Goal: Task Accomplishment & Management: Use online tool/utility

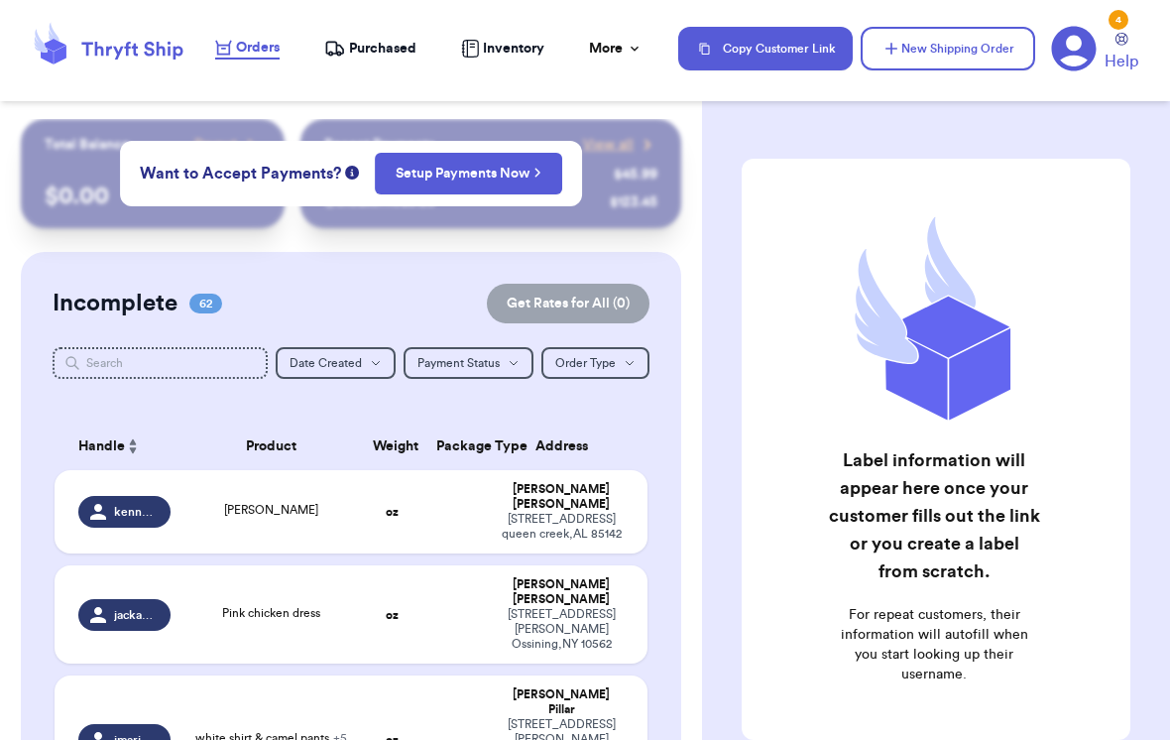
scroll to position [32, 0]
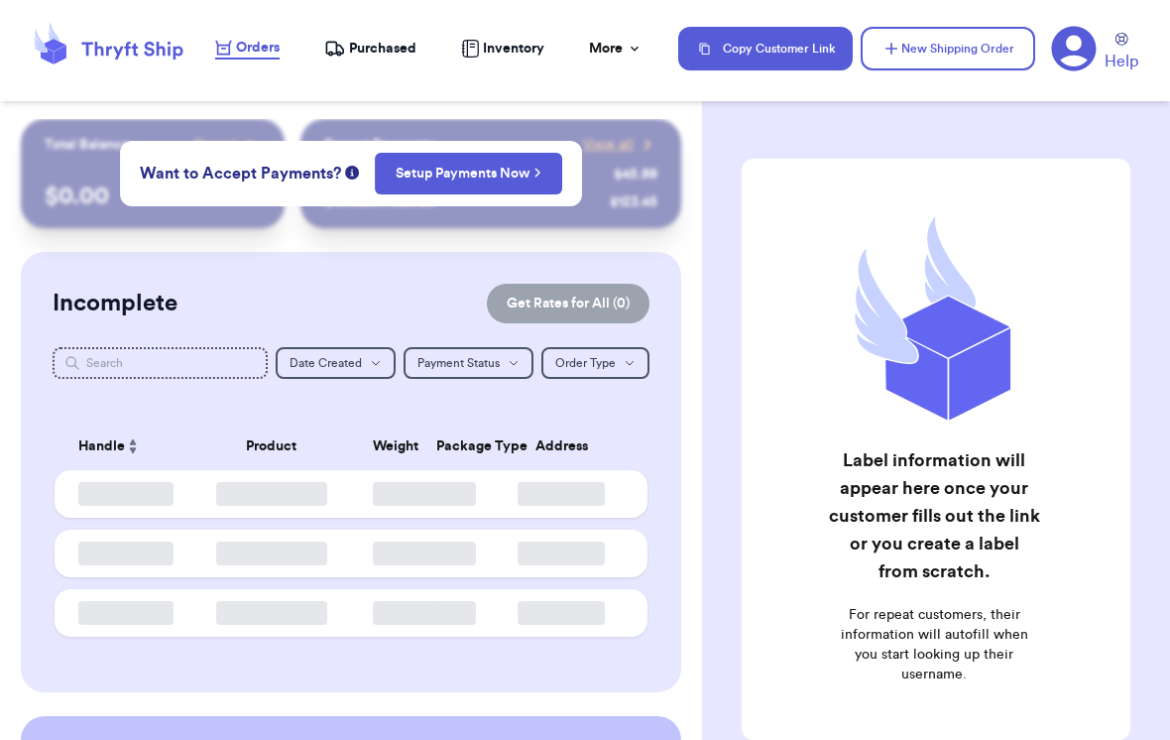
scroll to position [32, 0]
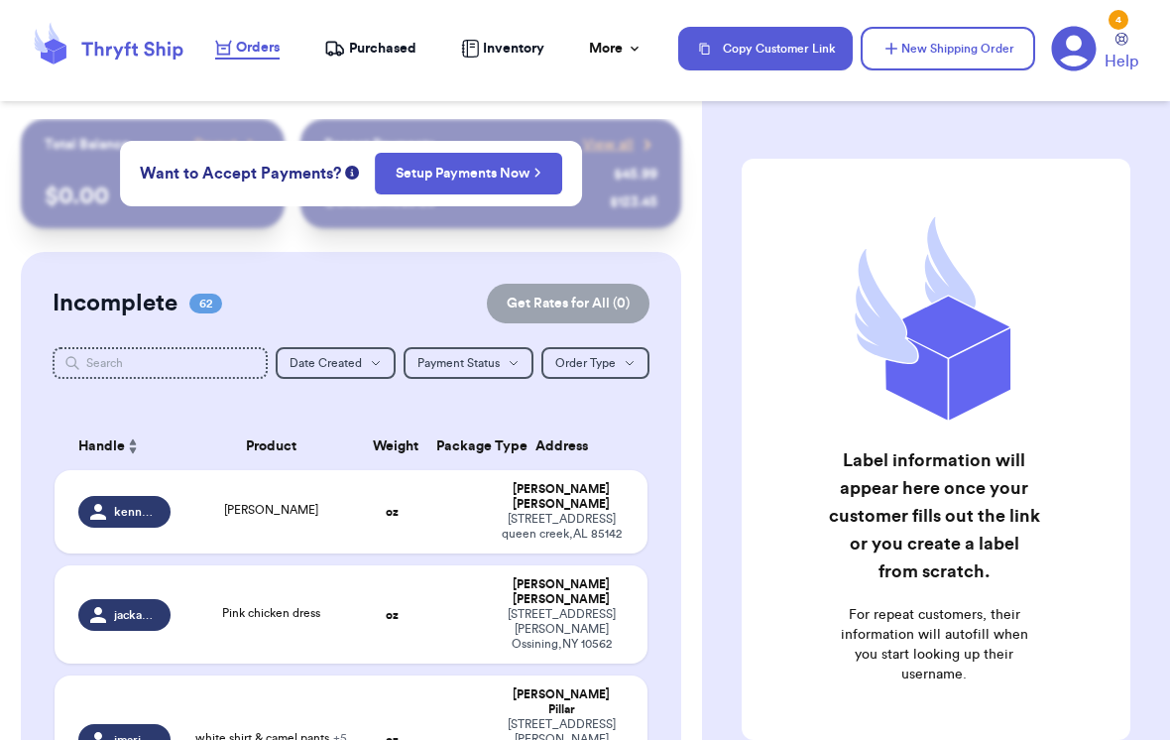
click at [605, 470] on td "mckenna waite 21398 e kingbird drive queen creek , AL 85142" at bounding box center [568, 511] width 160 height 83
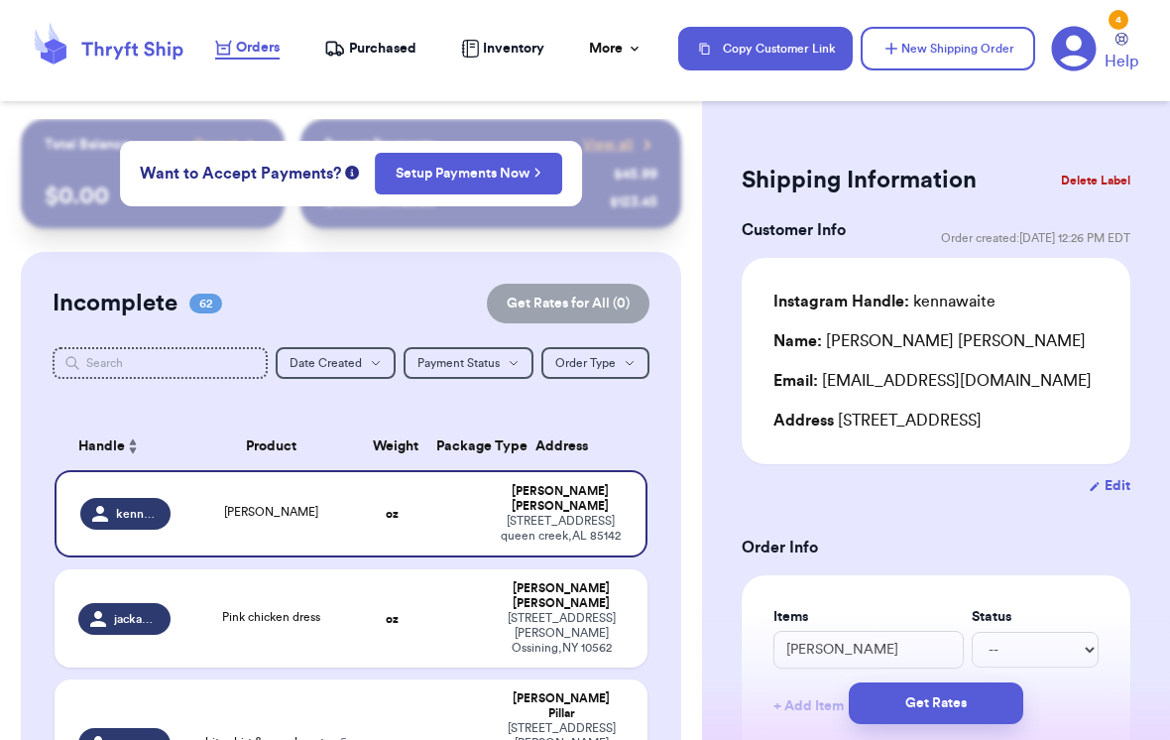
click at [1123, 184] on button "Delete Label" at bounding box center [1095, 181] width 85 height 44
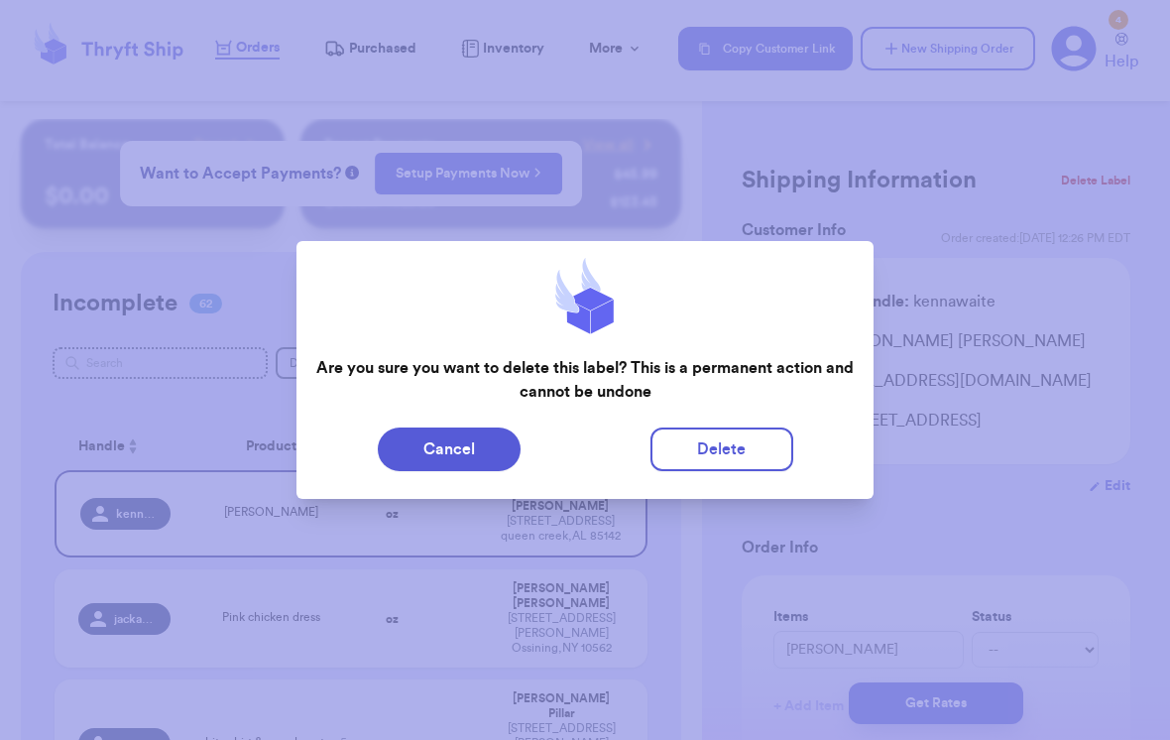
click at [721, 453] on button "Delete" at bounding box center [722, 450] width 143 height 44
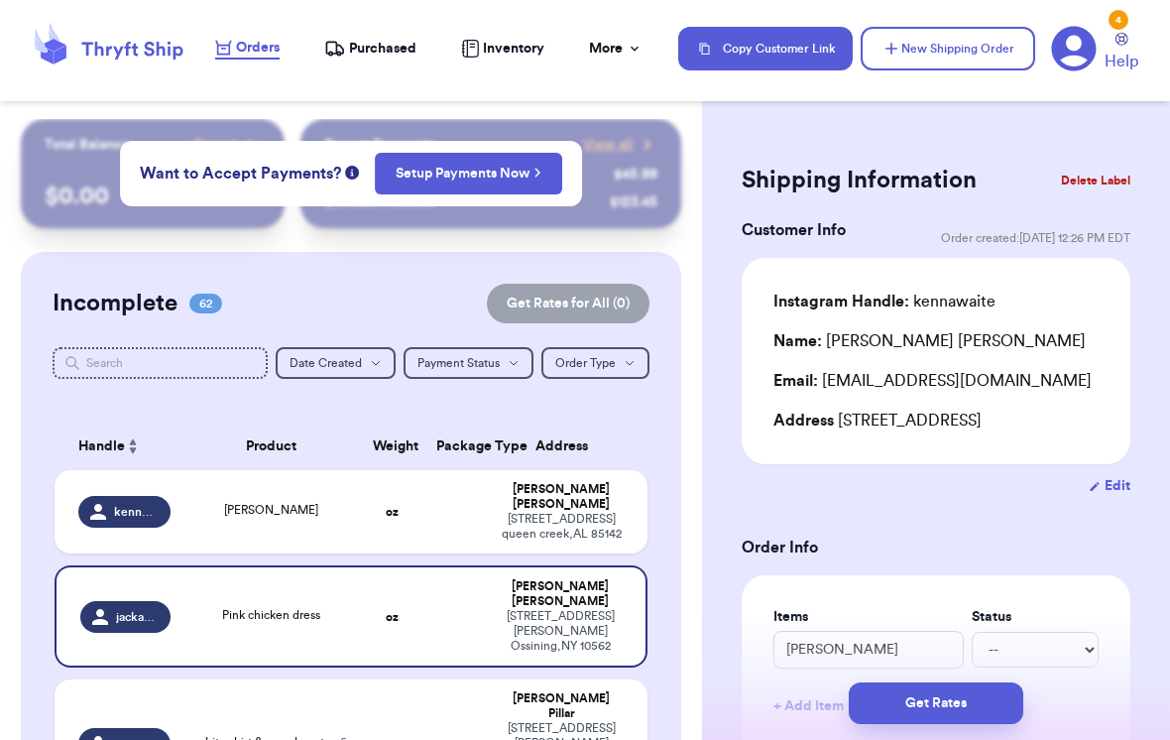
type input "Pink chicken dress"
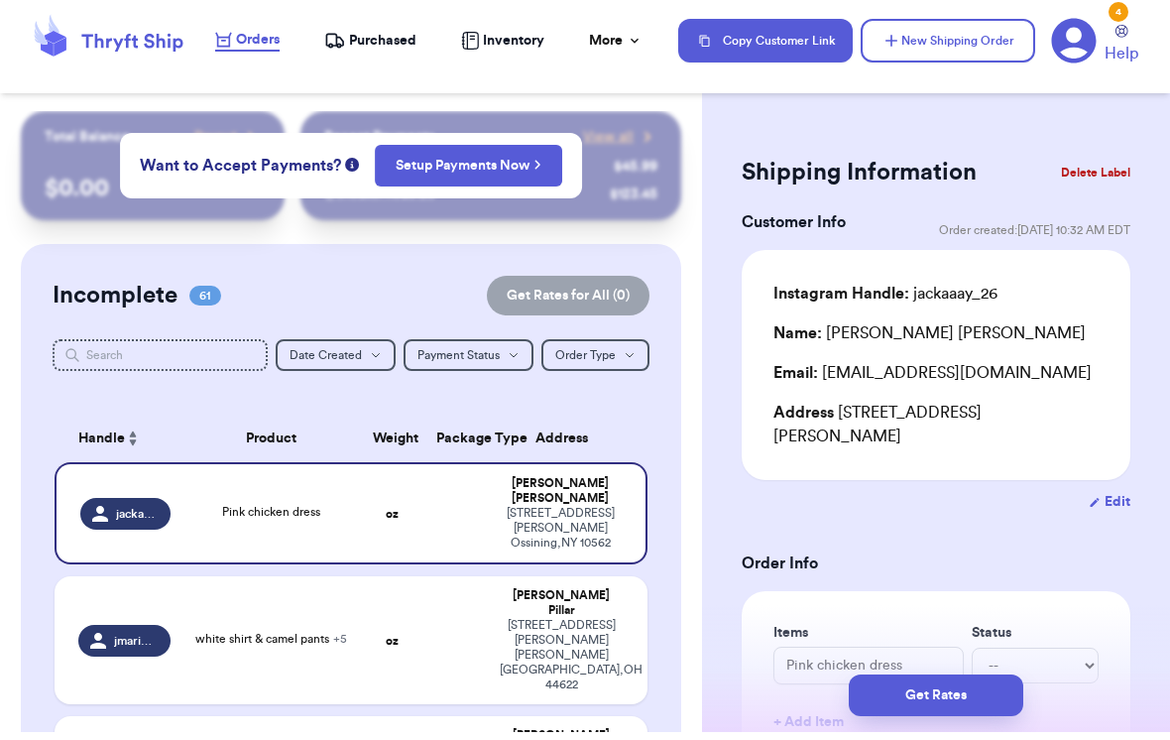
scroll to position [0, 0]
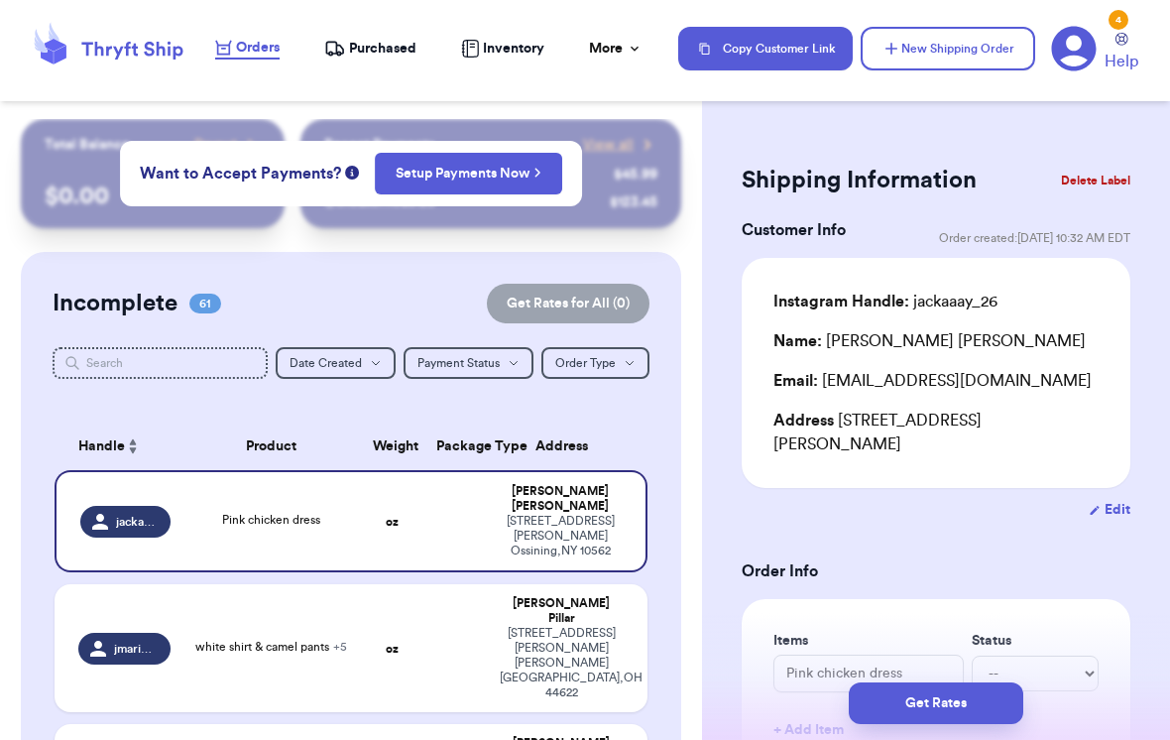
click at [449, 626] on td at bounding box center [456, 648] width 63 height 128
type input "white shirt & camel pants"
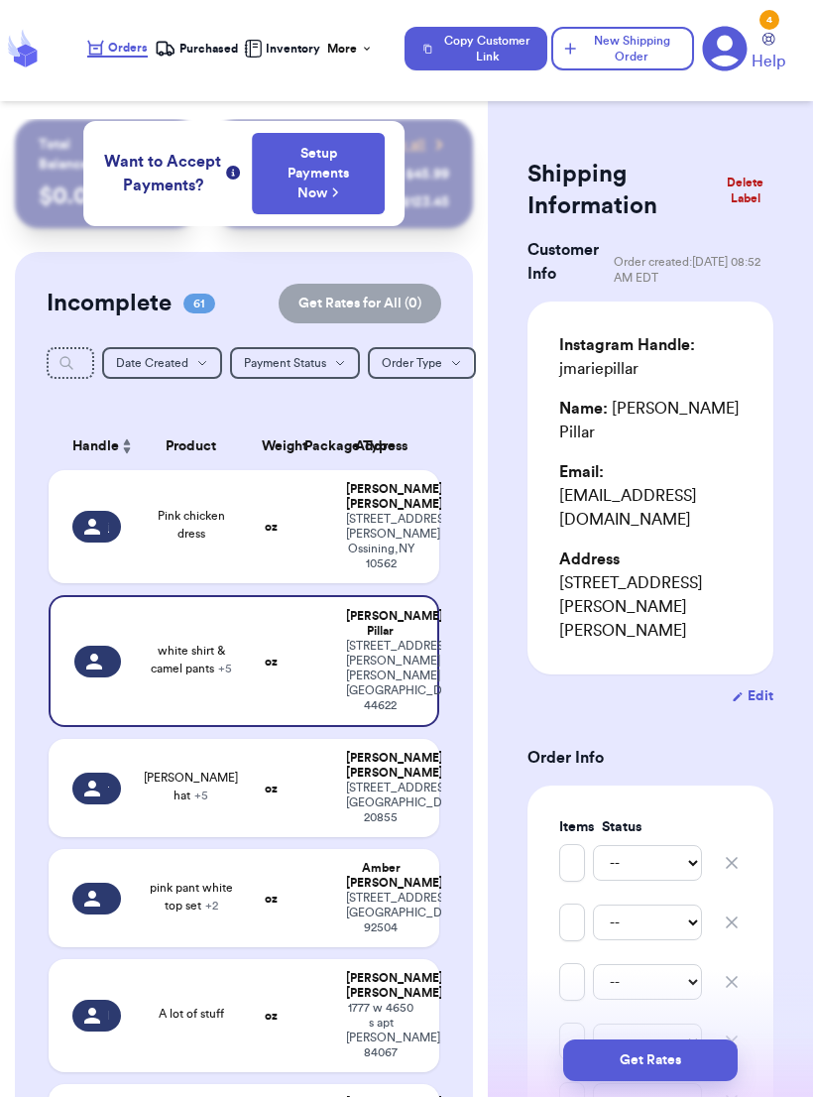
click at [388, 739] on div "7507 weatherby drive Rockville , MD 20855" at bounding box center [380, 803] width 69 height 45
type input "[PERSON_NAME] hat"
type input "Zara brown jumpsuit"
type input "Zara cream sweater"
type input "Zara rain jacket"
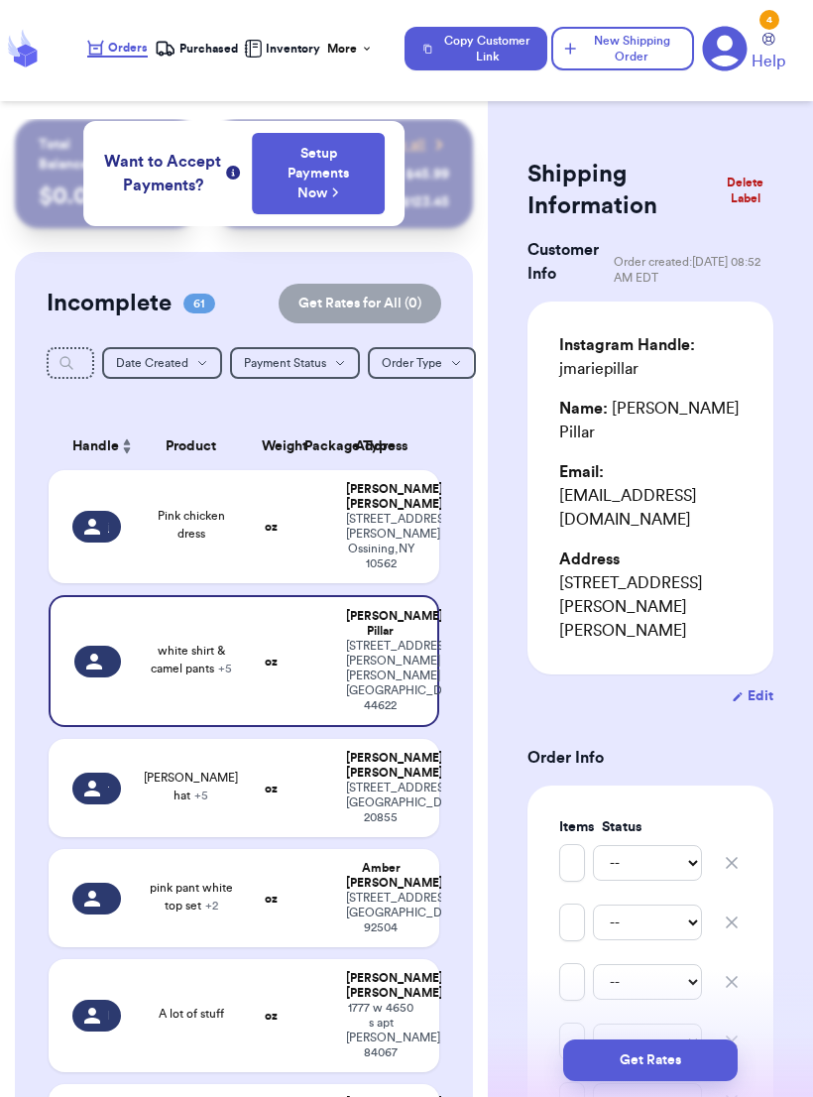
type input "Zara Paris set"
type input "Korean small brand striped pants"
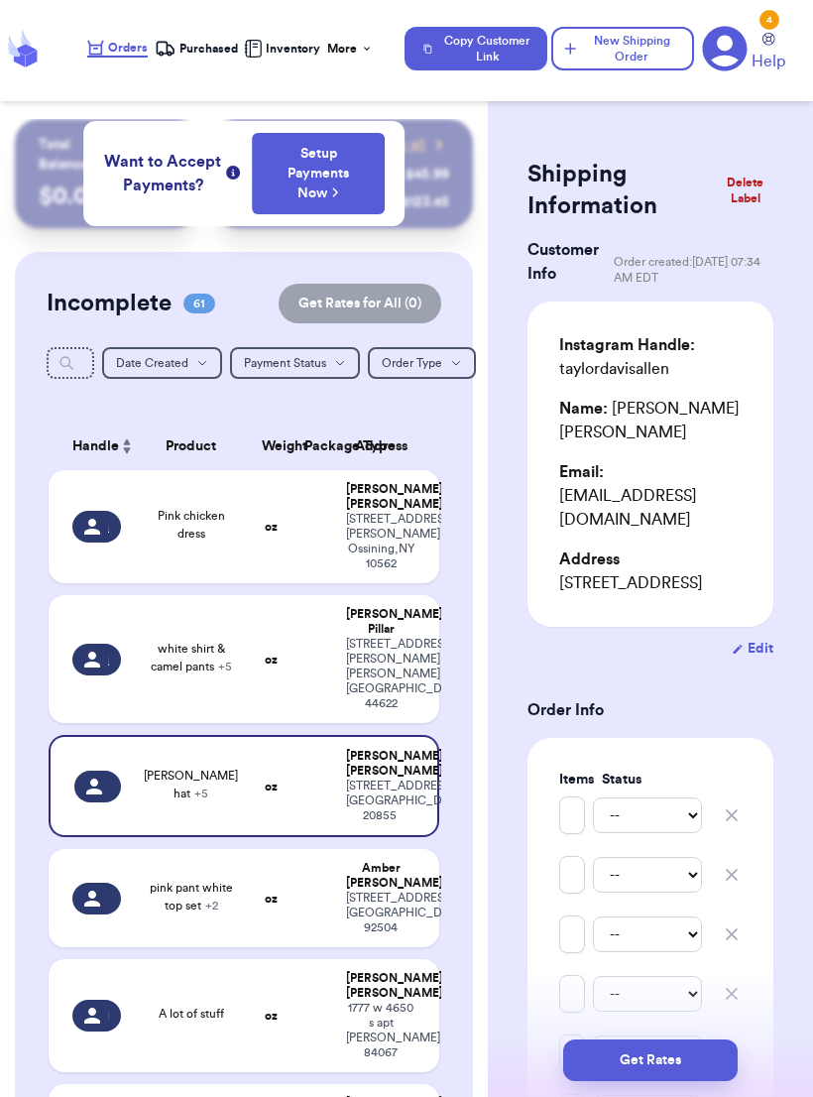
click at [370, 739] on div "2849 Irving St Riverside , CA 92504" at bounding box center [380, 913] width 69 height 45
type input "pink pant white top set"
type input "Green 2 pc set"
type input "Peace shirt"
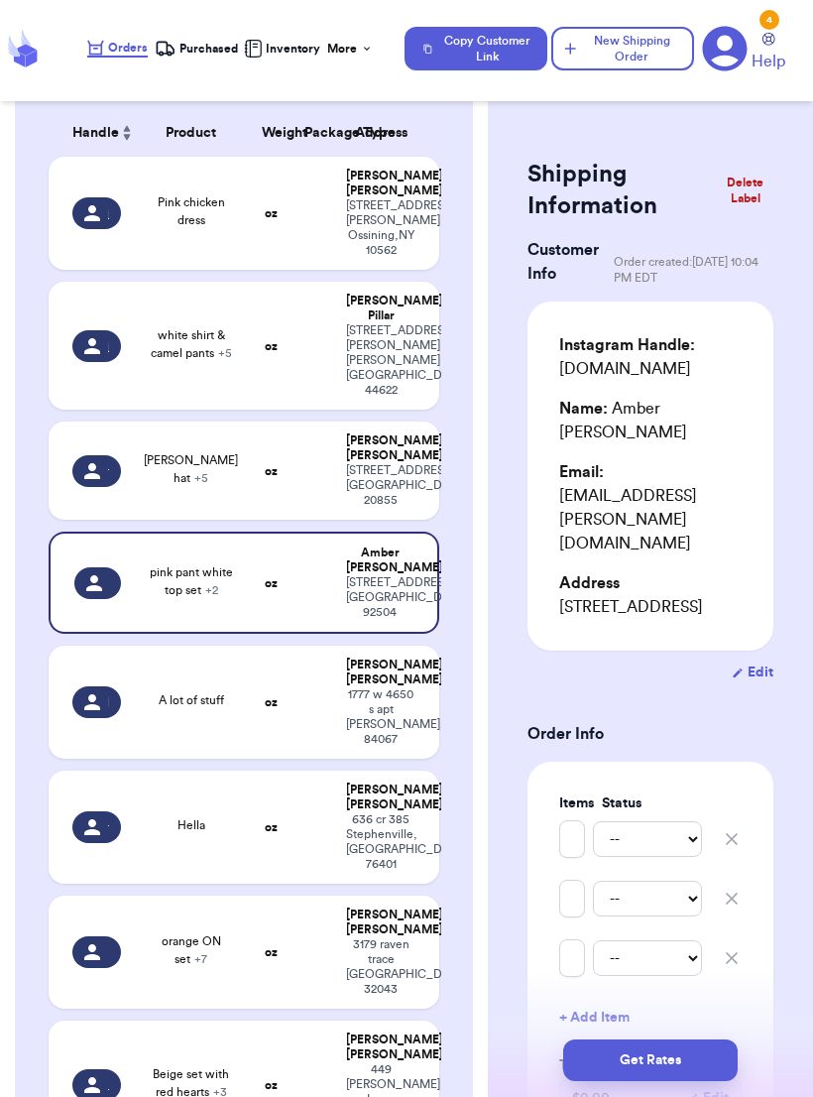
scroll to position [313, 0]
click at [391, 714] on div "1777 w 4650 s apt Roy , UT 84067" at bounding box center [380, 717] width 69 height 60
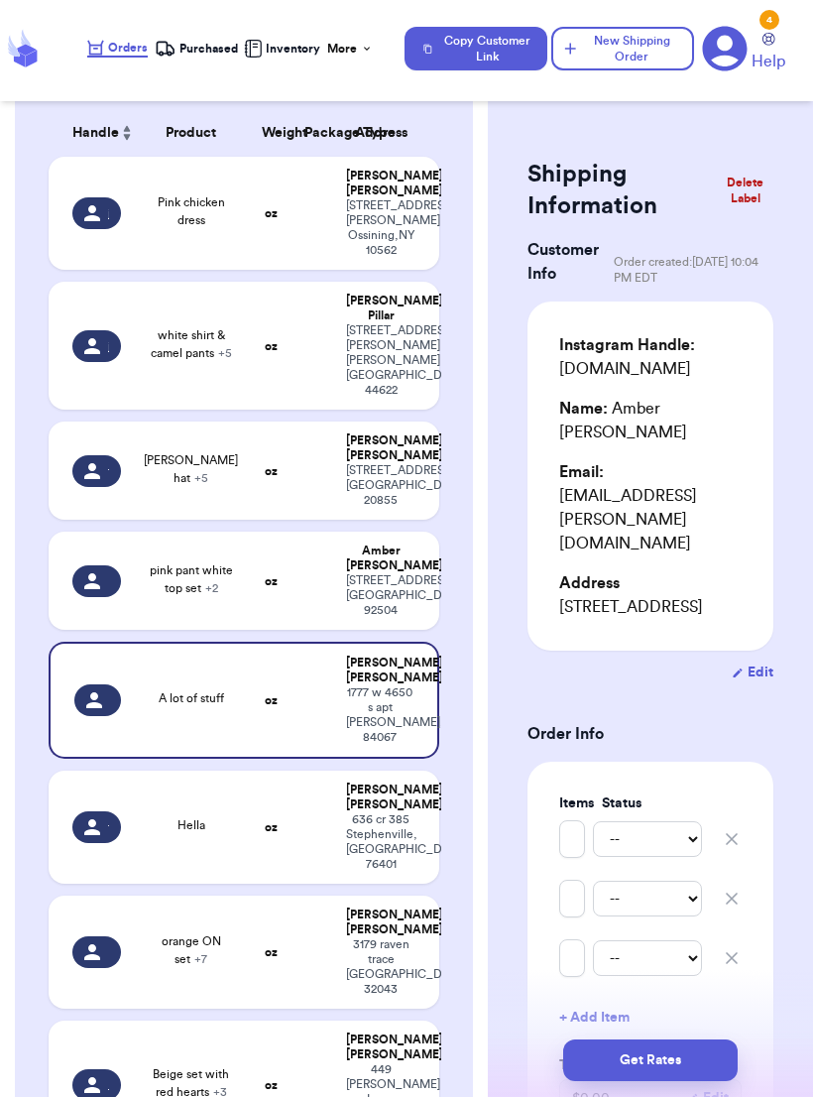
type input "A lot of stuff"
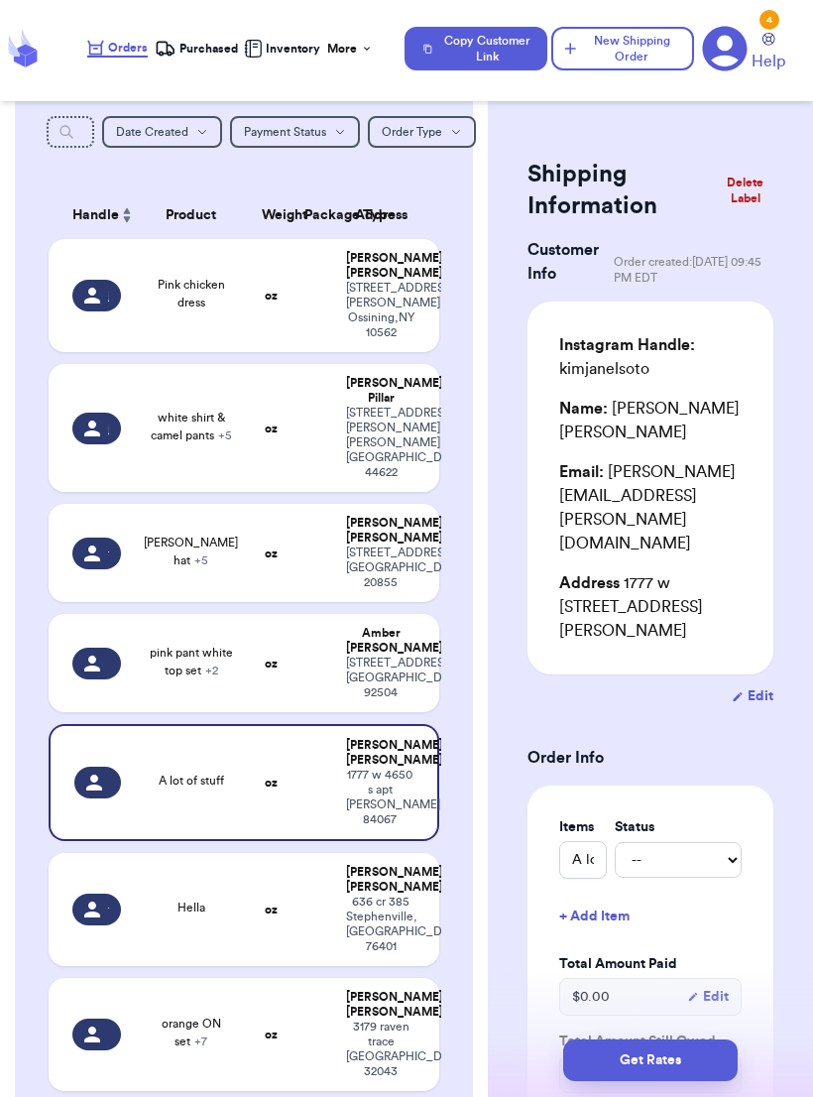
scroll to position [367, 0]
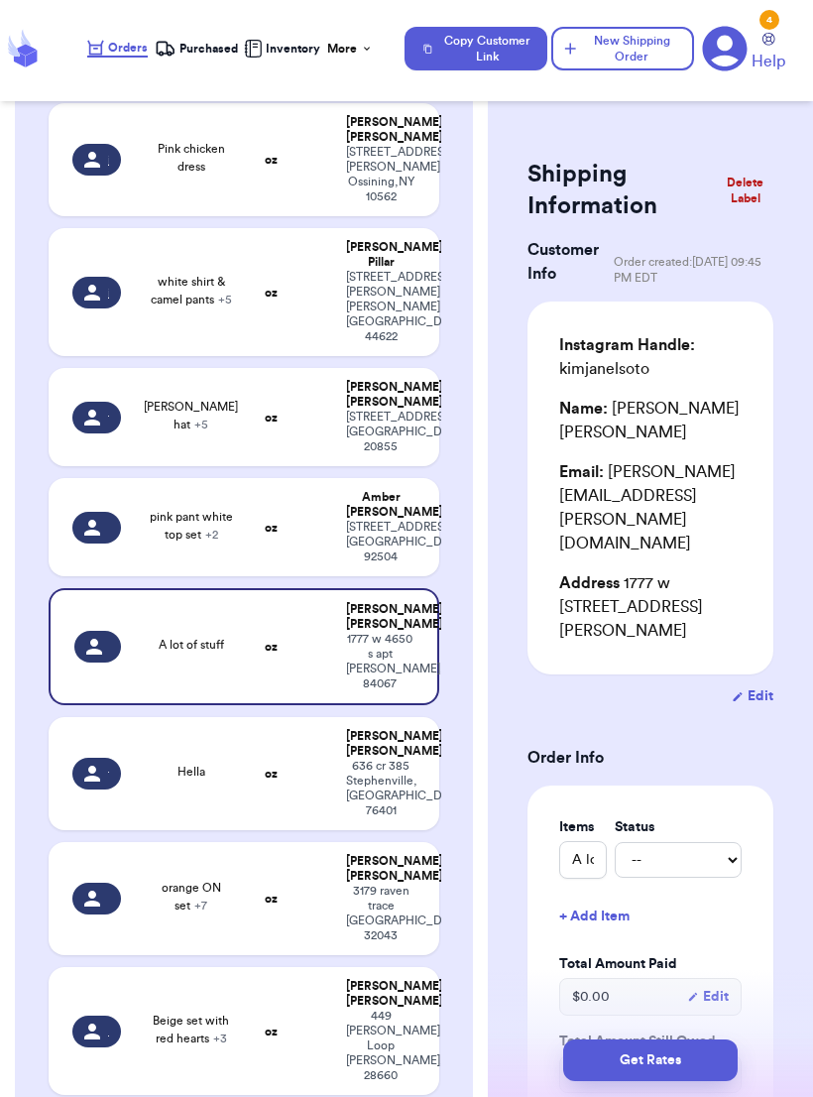
click at [379, 739] on div "Payton Jackson" at bounding box center [380, 744] width 69 height 30
type input "Hella"
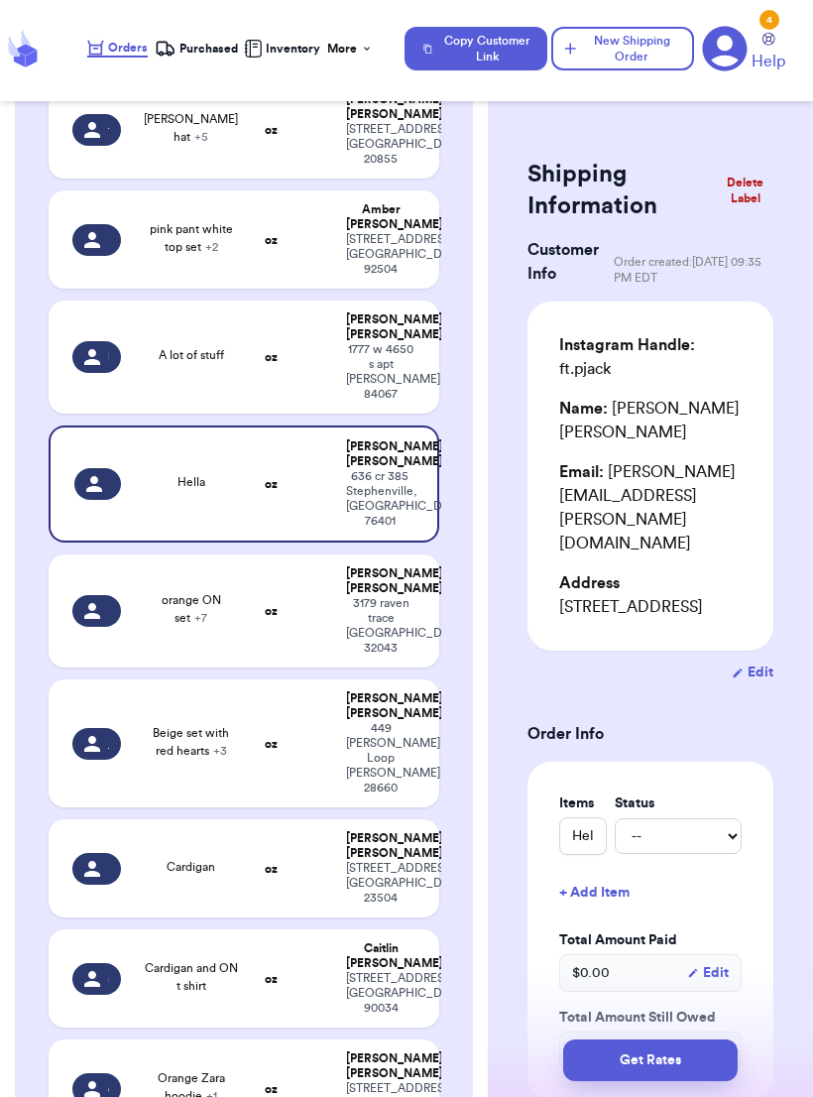
scroll to position [649, 0]
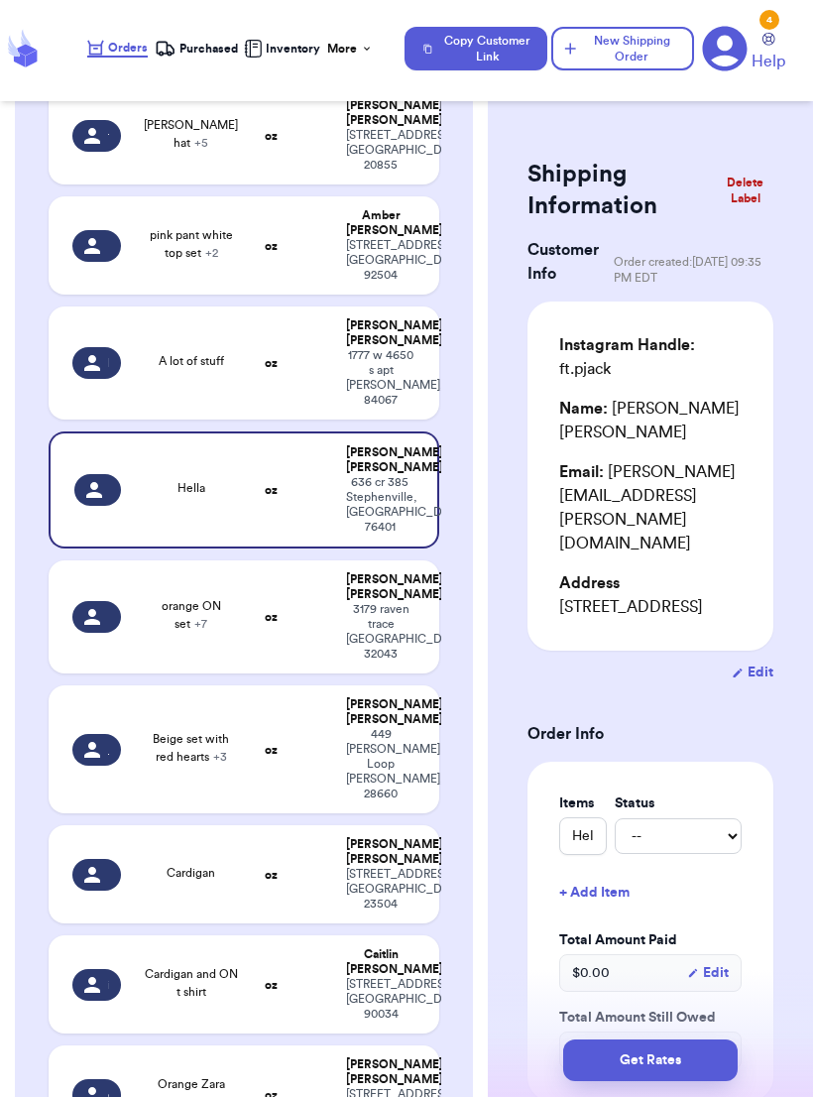
click at [394, 617] on div "3179 raven trace green cove springs , FL 32043" at bounding box center [380, 632] width 69 height 60
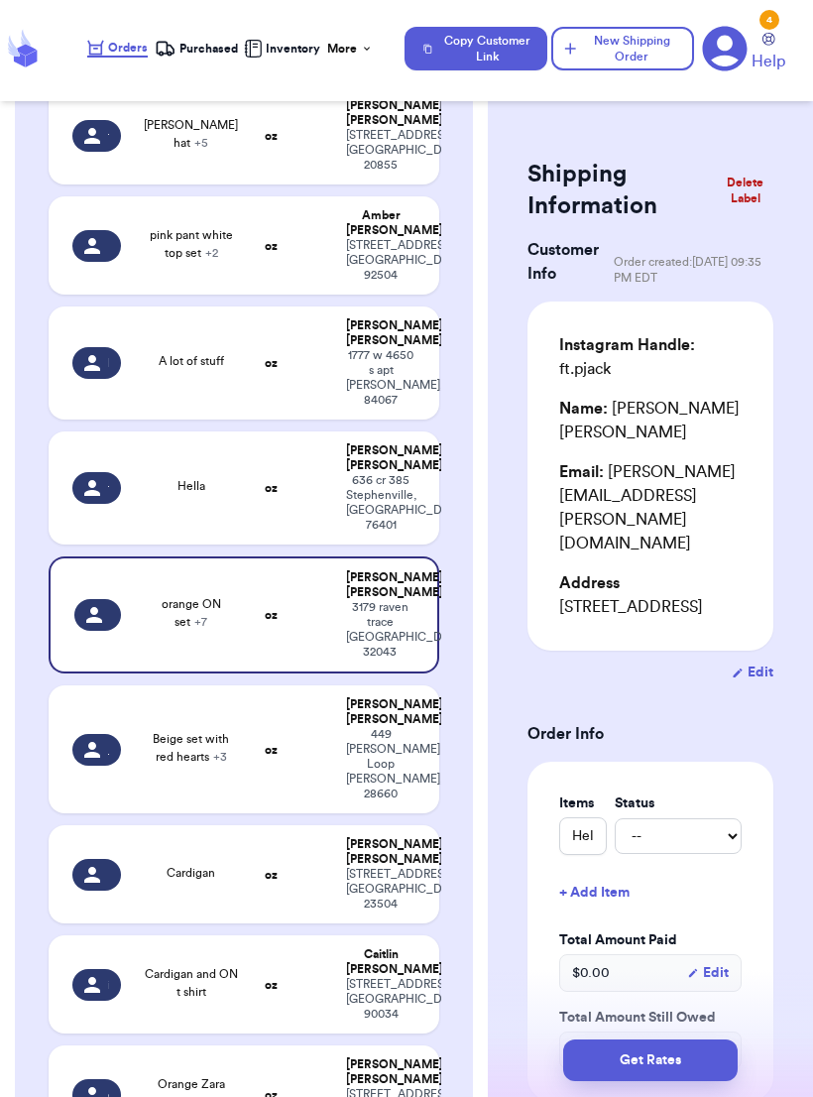
type input "orange ON set"
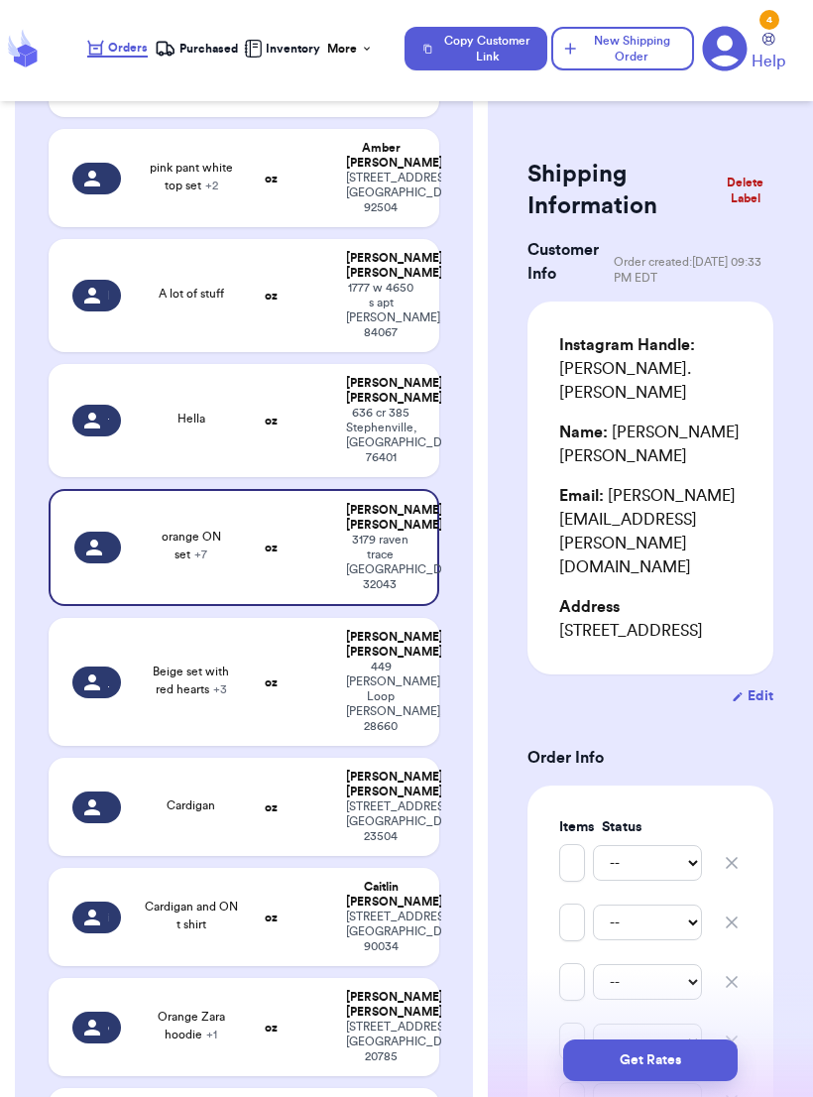
scroll to position [719, 0]
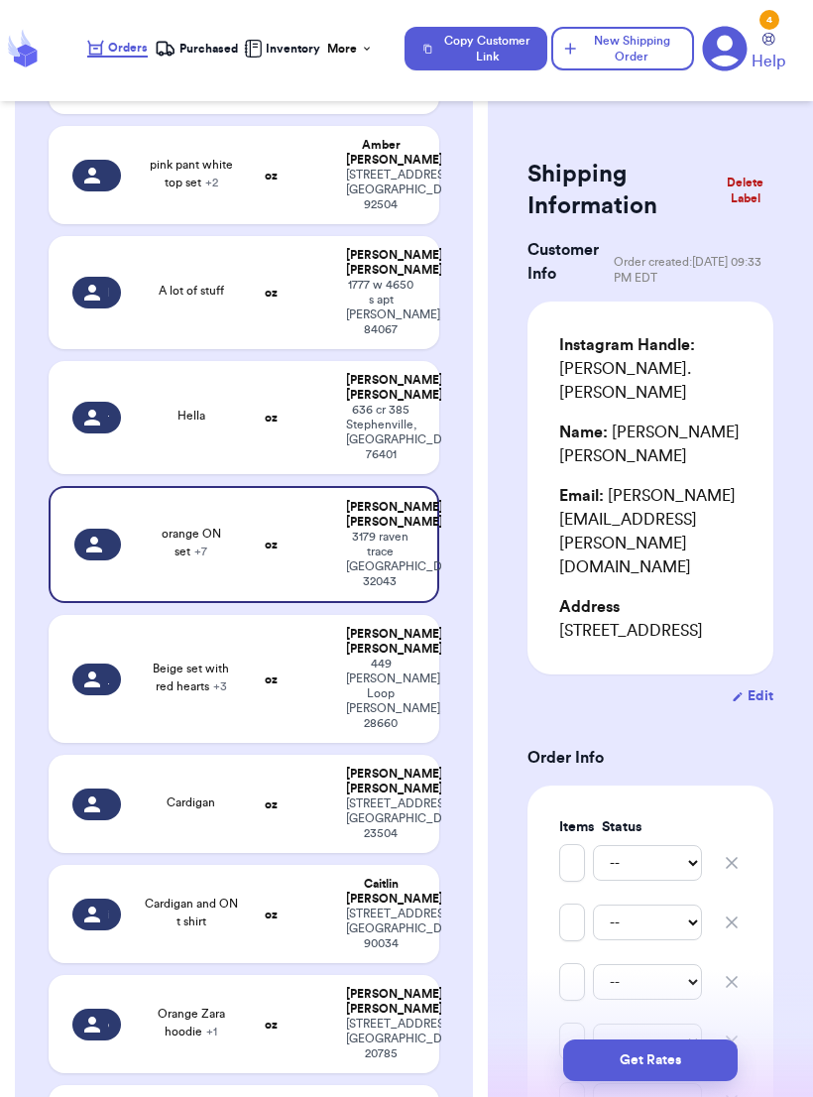
click at [245, 702] on td "Beige set with red hearts + 3" at bounding box center [192, 679] width 118 height 128
type input "Beige set with red hearts"
type input "Purple one piece Zara set (overalls)"
type input "Checkered vans"
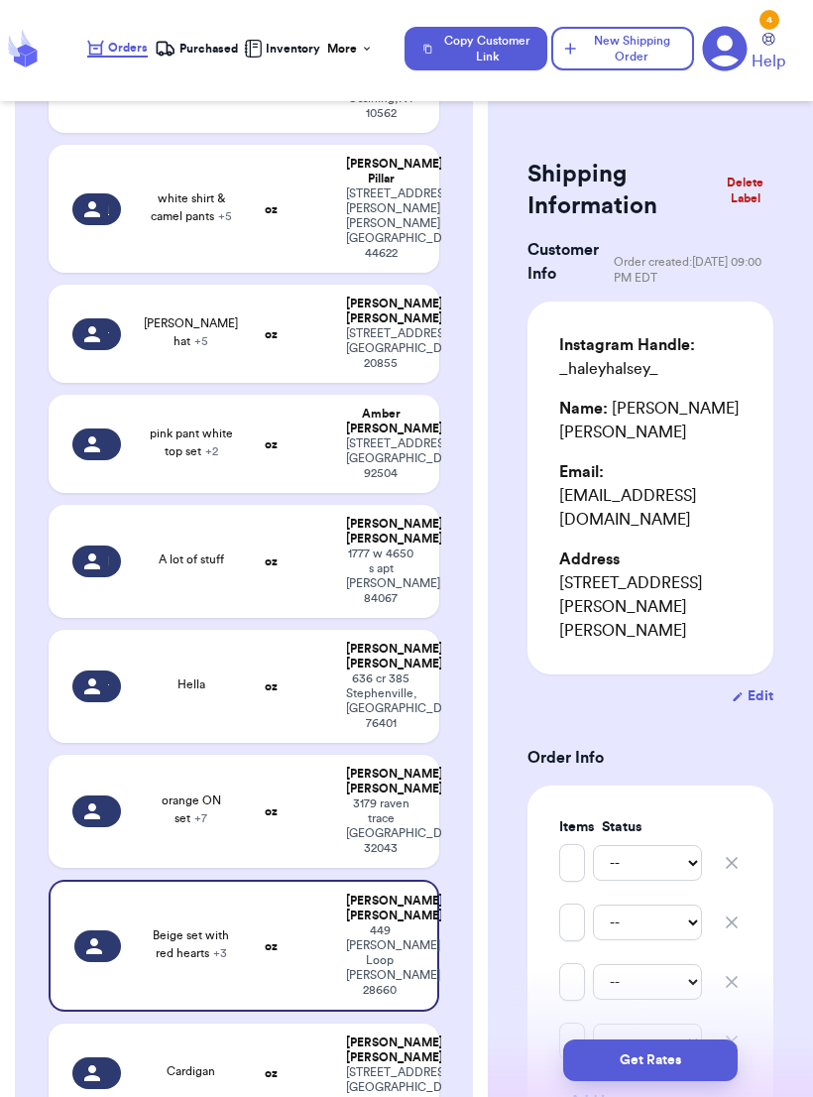
scroll to position [455, 0]
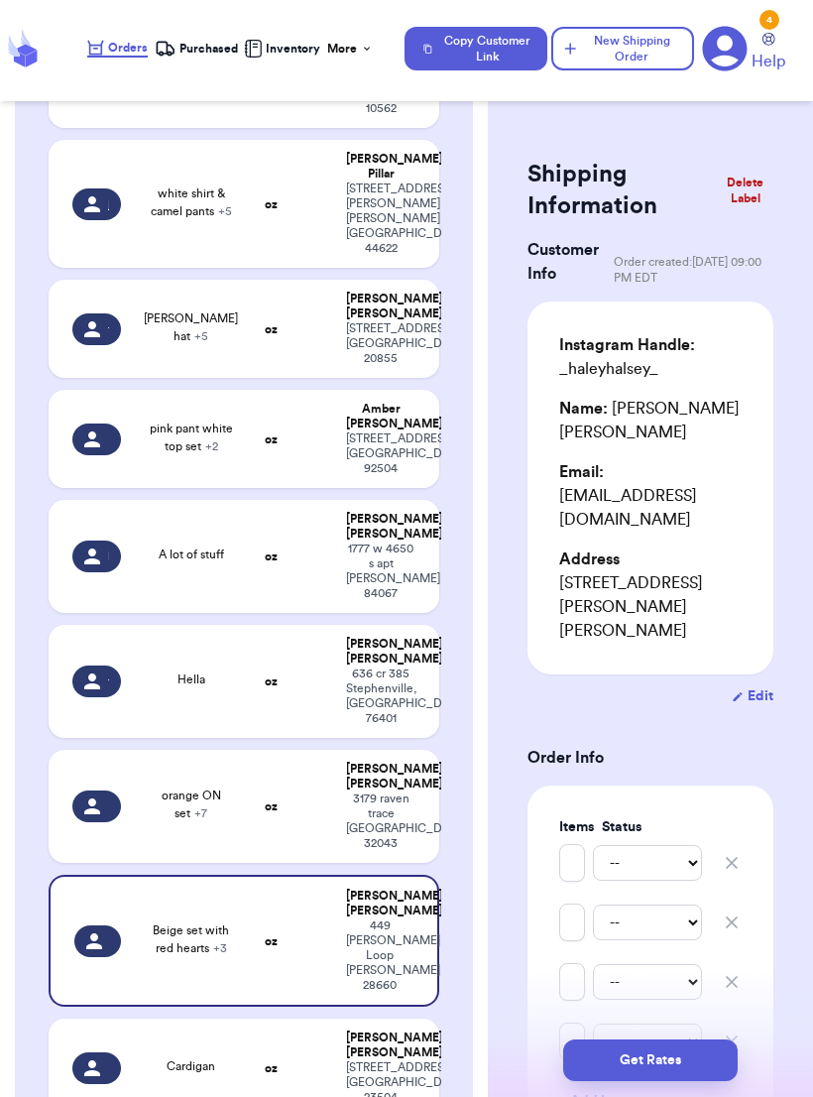
click at [390, 739] on div "218 W 32nd st Norfolk , VA 23504" at bounding box center [380, 1082] width 69 height 45
type input "Cardigan"
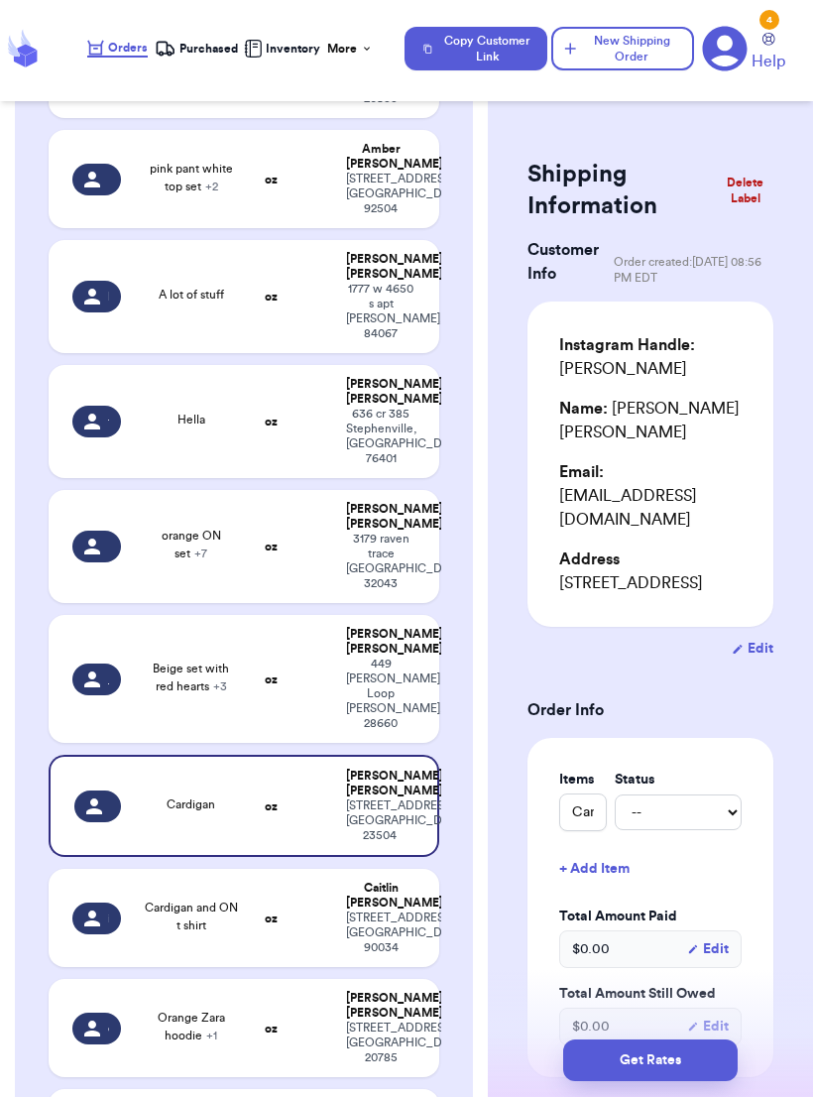
scroll to position [728, 0]
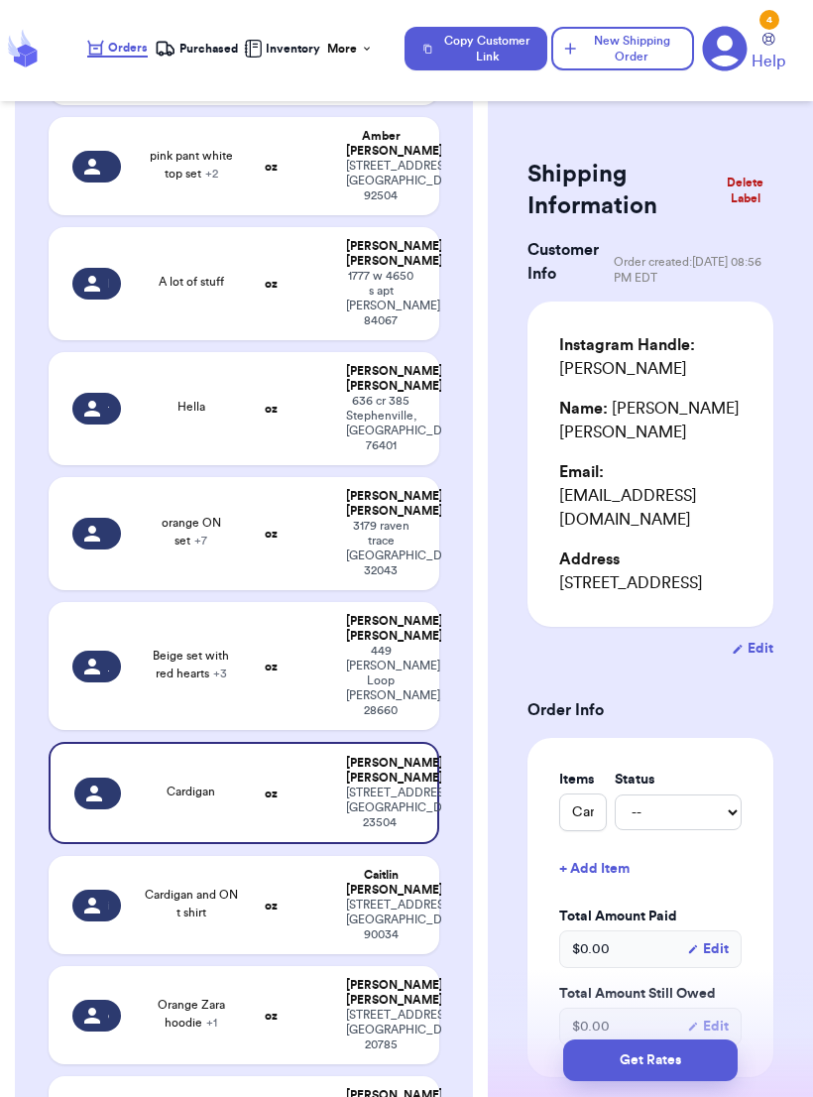
click at [332, 739] on td at bounding box center [314, 905] width 42 height 98
type input "Cardigan and ON t shirt"
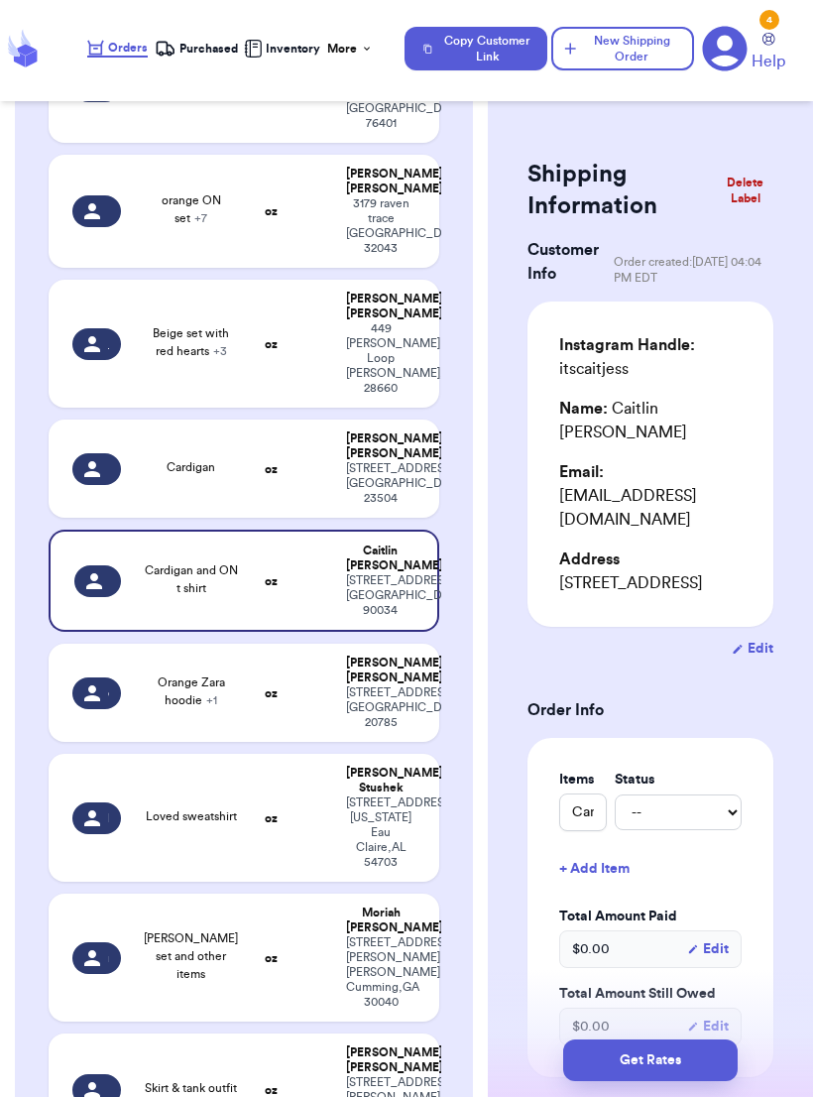
scroll to position [1063, 0]
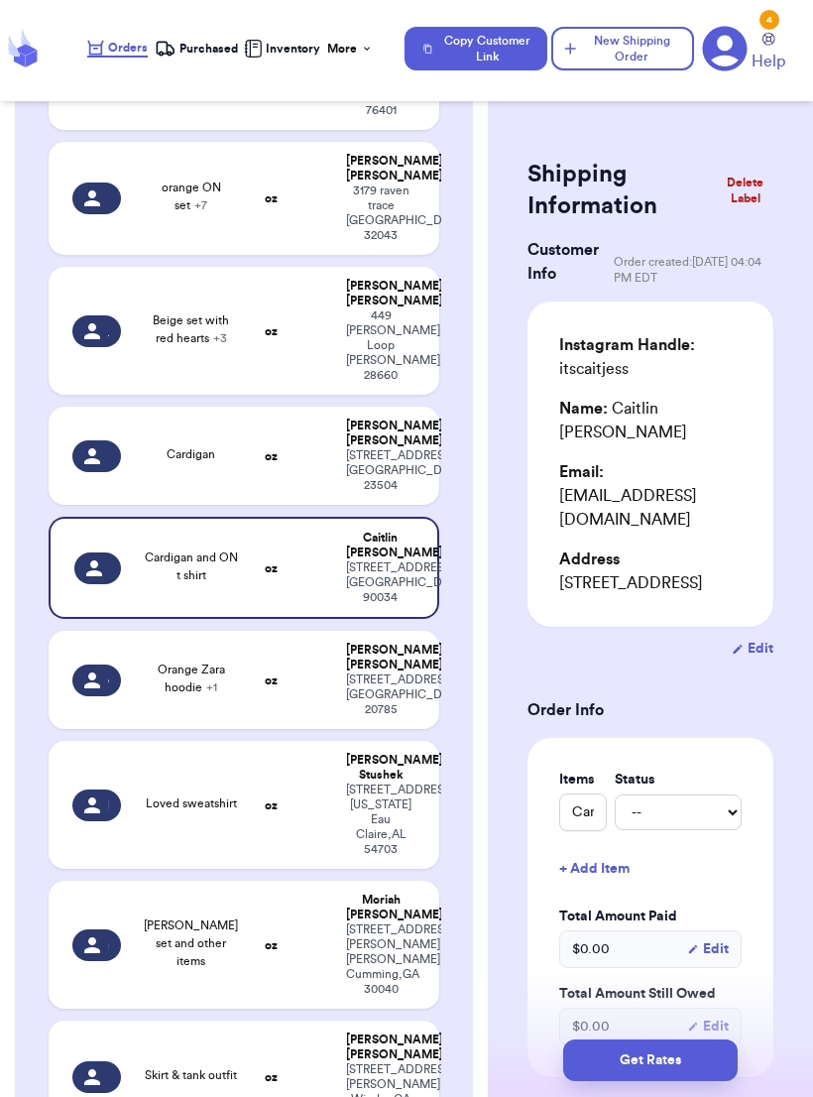
click at [344, 670] on td "Emily Spagnolo 2701 orchard summit ct Hyattsville , MD 20785" at bounding box center [386, 680] width 105 height 98
type input "Orange Zara hoodie"
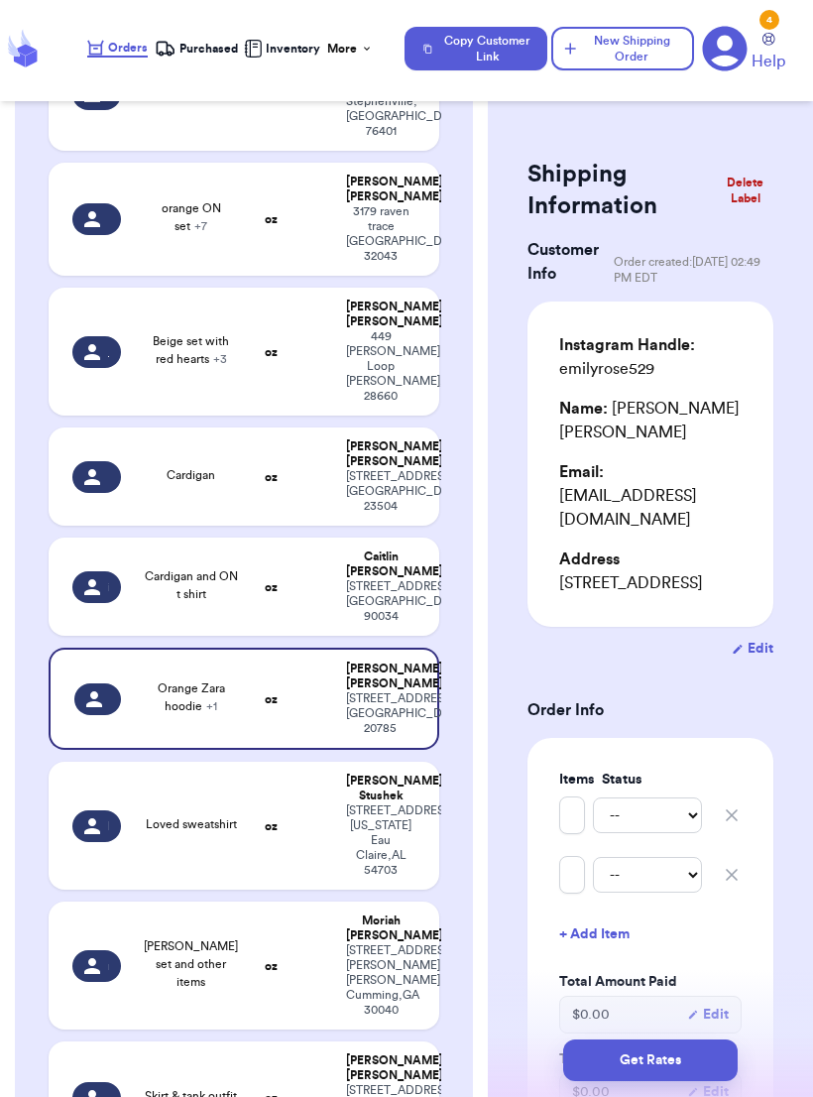
scroll to position [1068, 0]
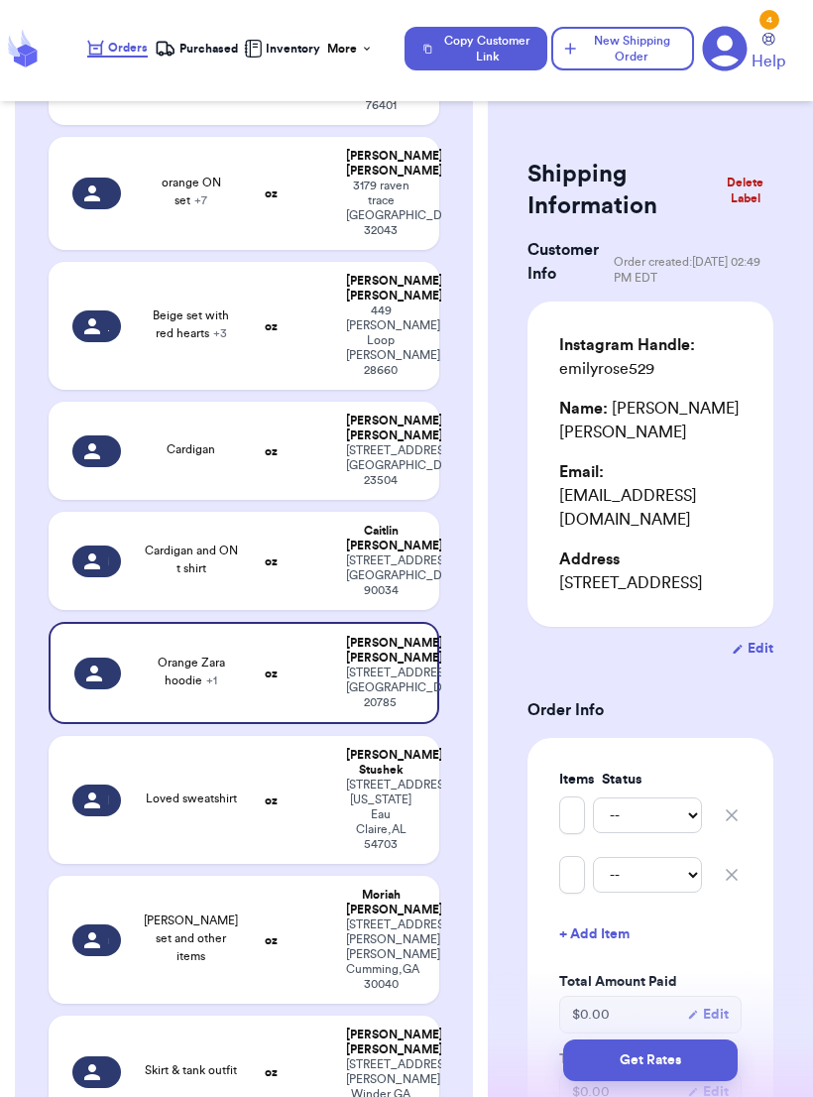
click at [401, 739] on div "304 n Michigan st Eau Claire , AL 54703" at bounding box center [380, 815] width 69 height 74
type input "Loved sweatshirt"
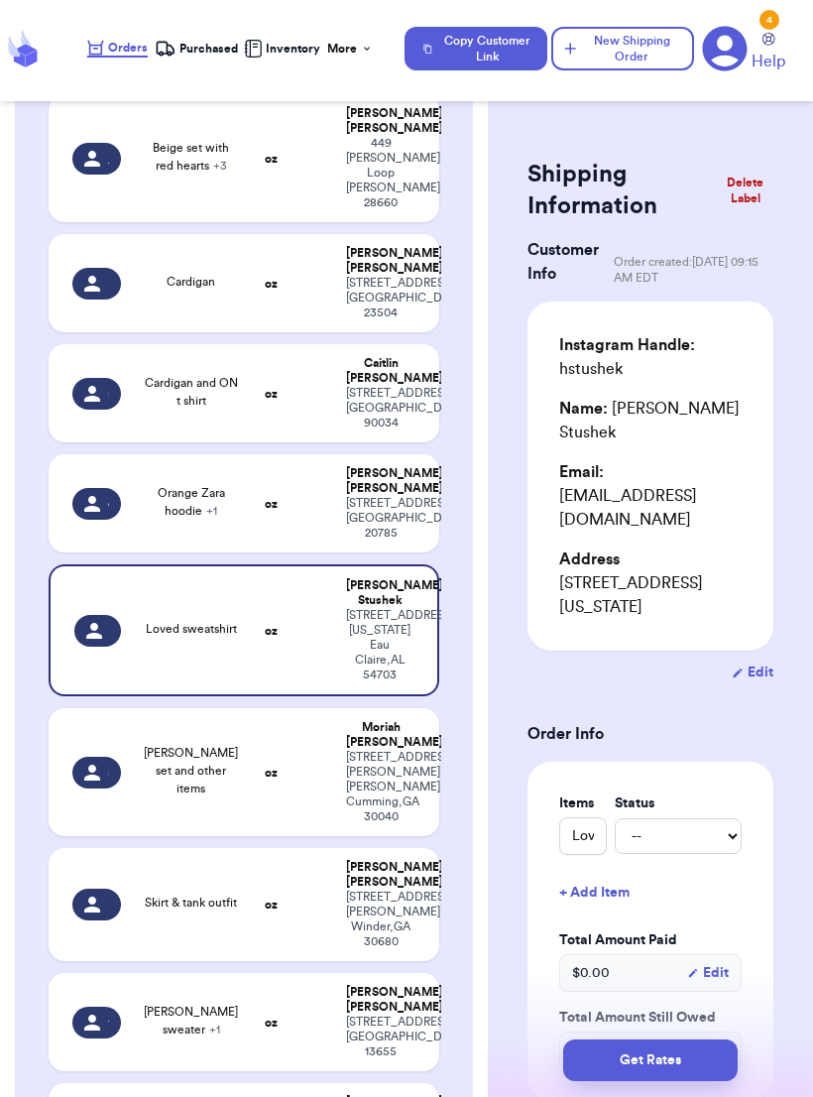
scroll to position [1297, 0]
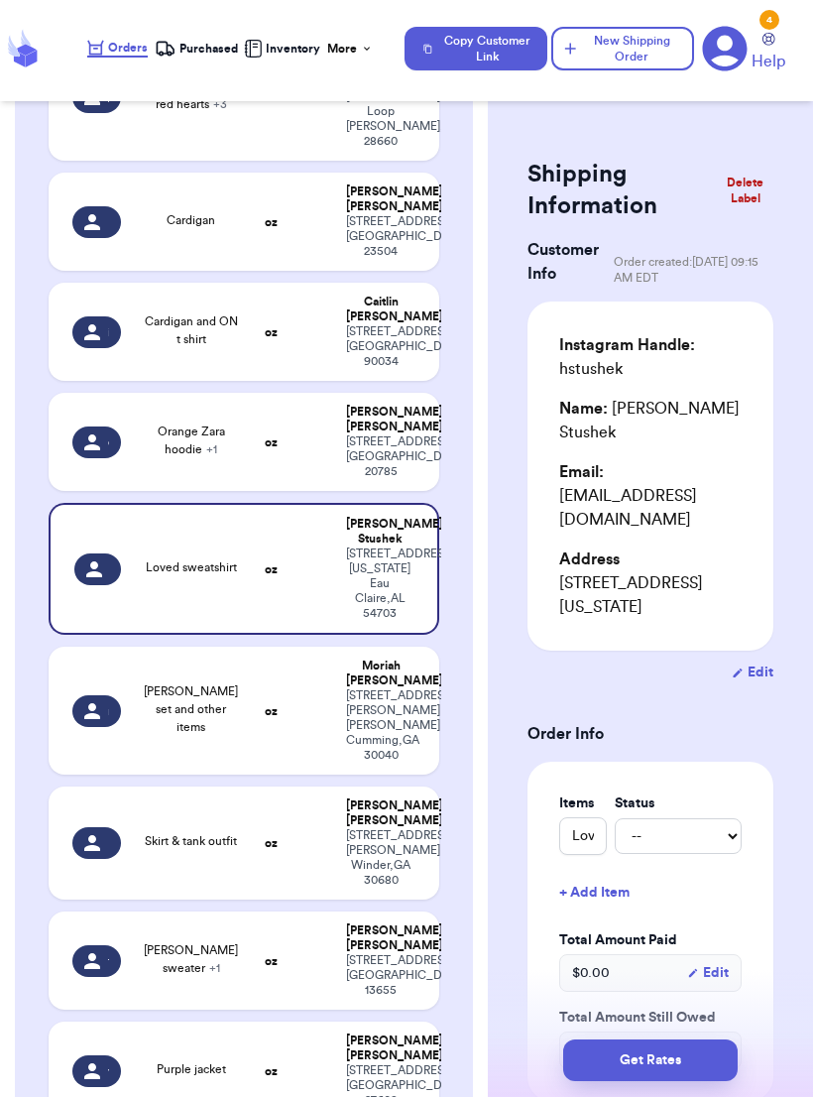
click at [383, 669] on div "Moriah Mallory" at bounding box center [380, 674] width 69 height 30
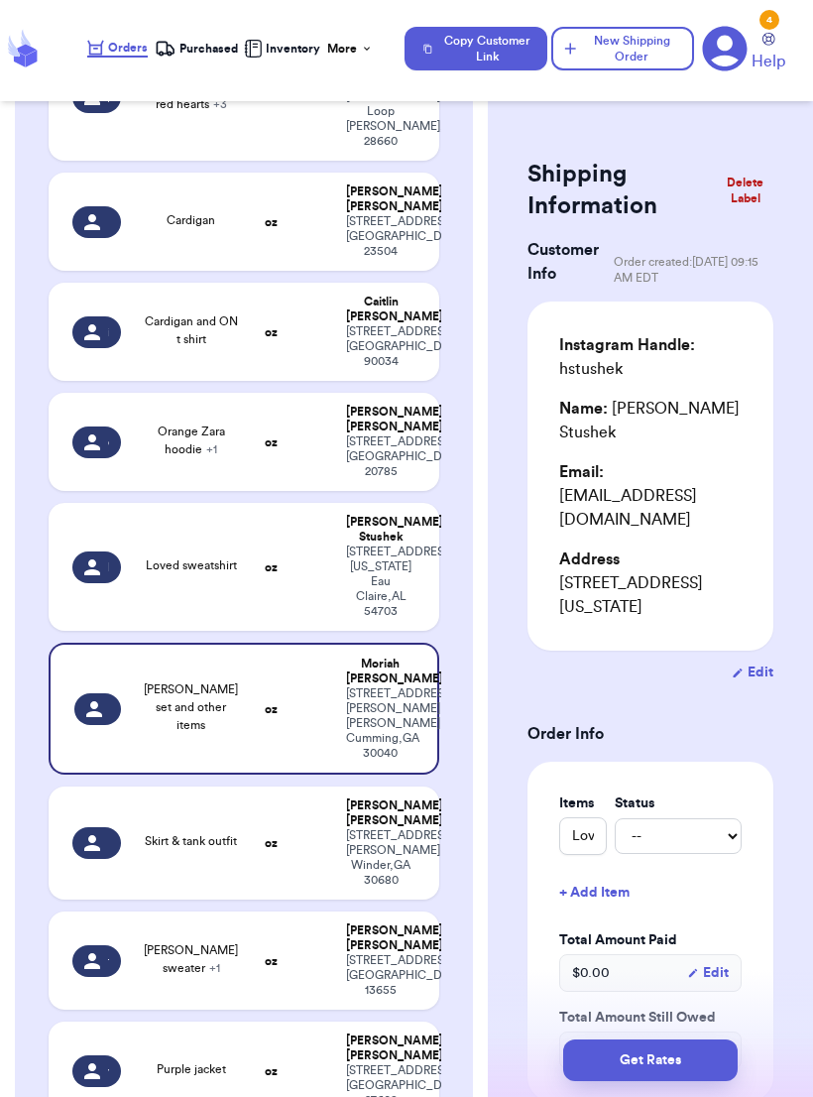
type input "[PERSON_NAME] set and other items"
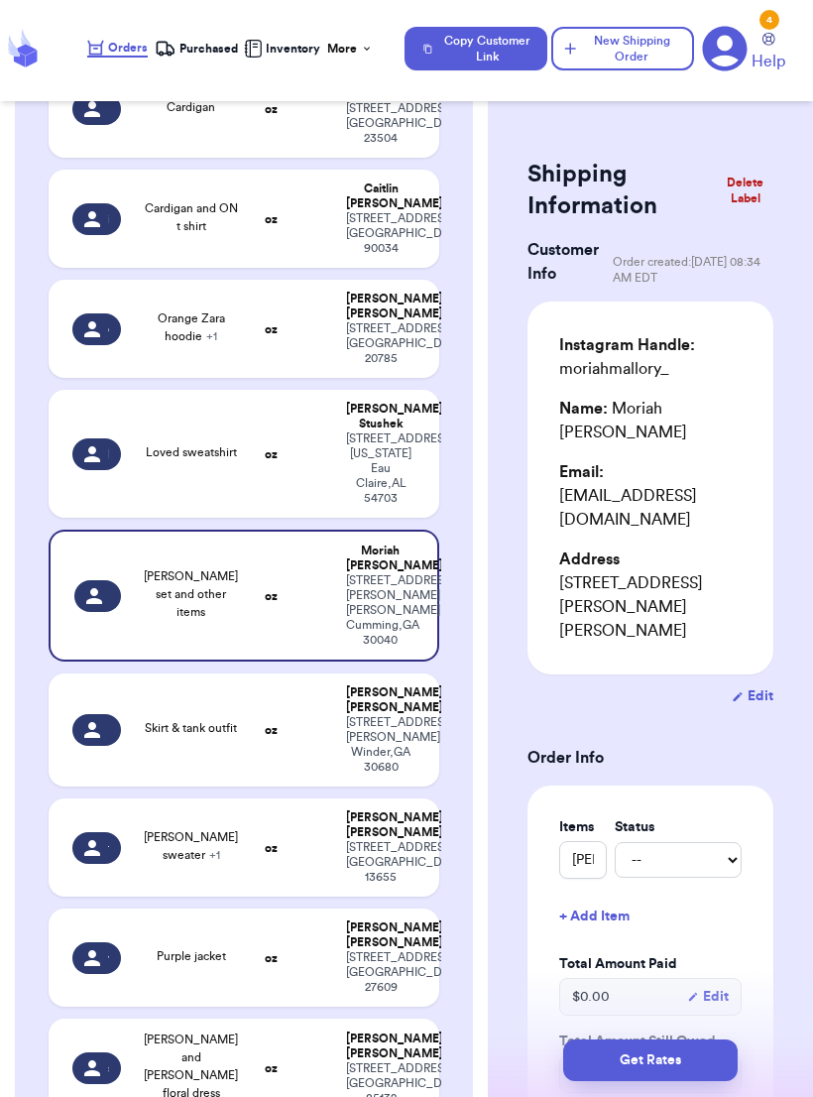
scroll to position [1410, 0]
click at [163, 723] on span "Skirt & tank outfit" at bounding box center [191, 729] width 92 height 12
type input "Skirt & tank outfit"
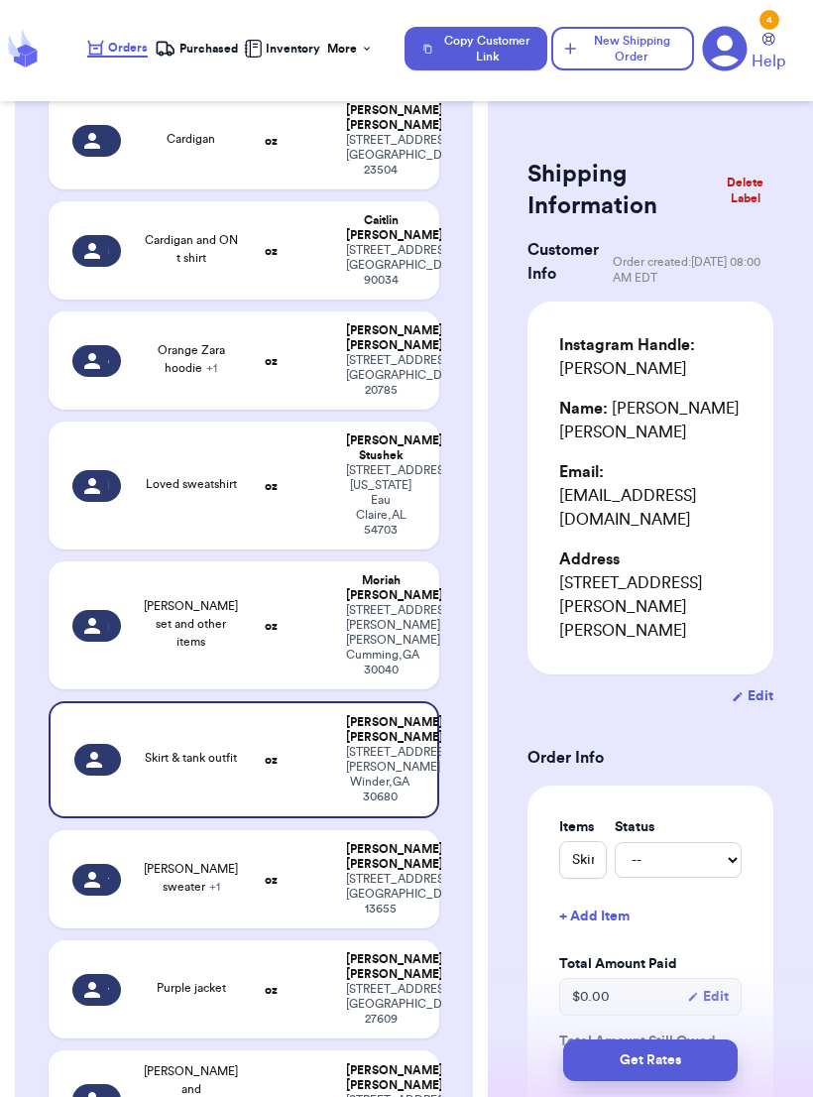
scroll to position [1400, 0]
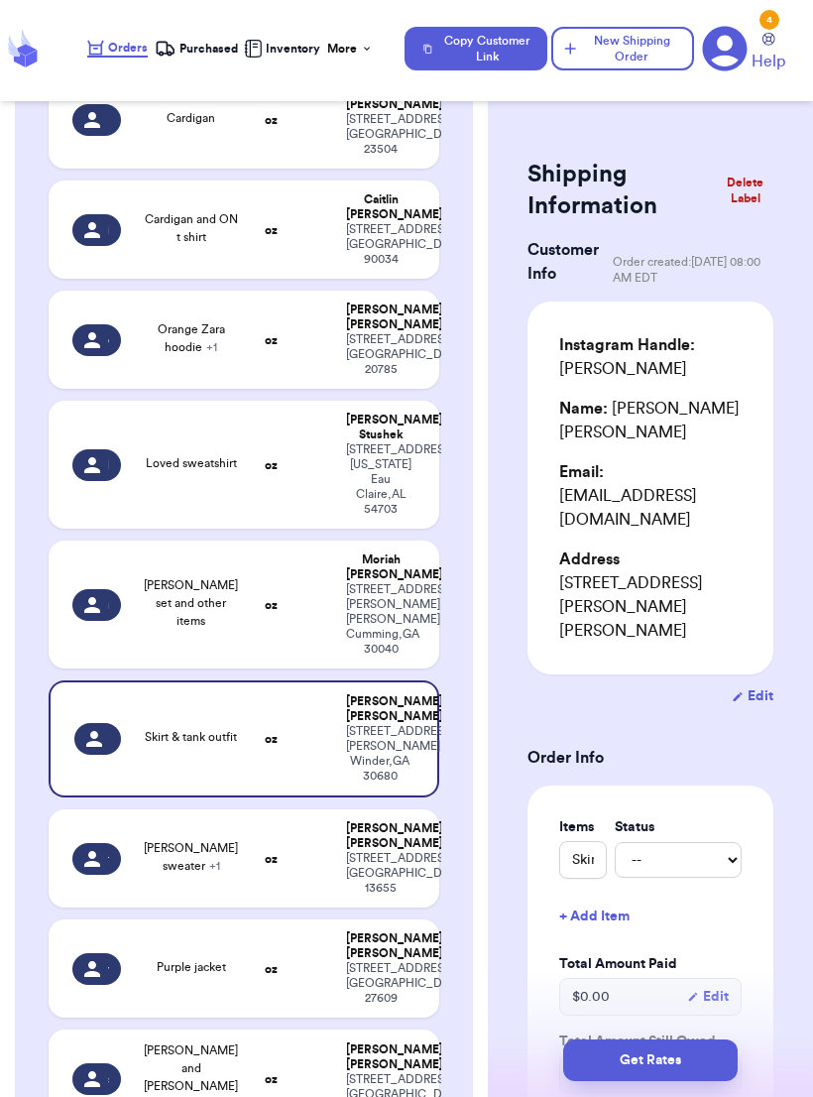
click at [317, 739] on td at bounding box center [314, 858] width 42 height 98
type input "[PERSON_NAME] sweater"
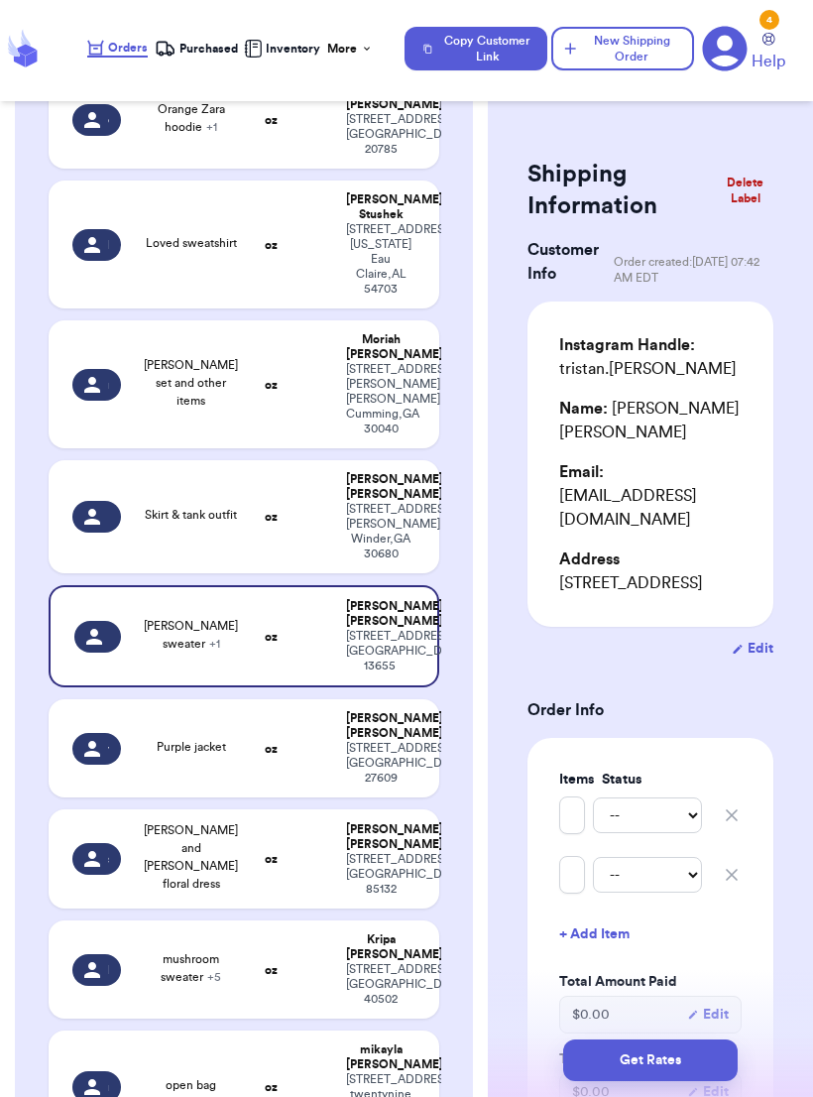
scroll to position [1621, 0]
click at [366, 739] on div "4713 Yadkin Drive Raleigh , NC 27609" at bounding box center [380, 762] width 69 height 45
type input "Purple jacket"
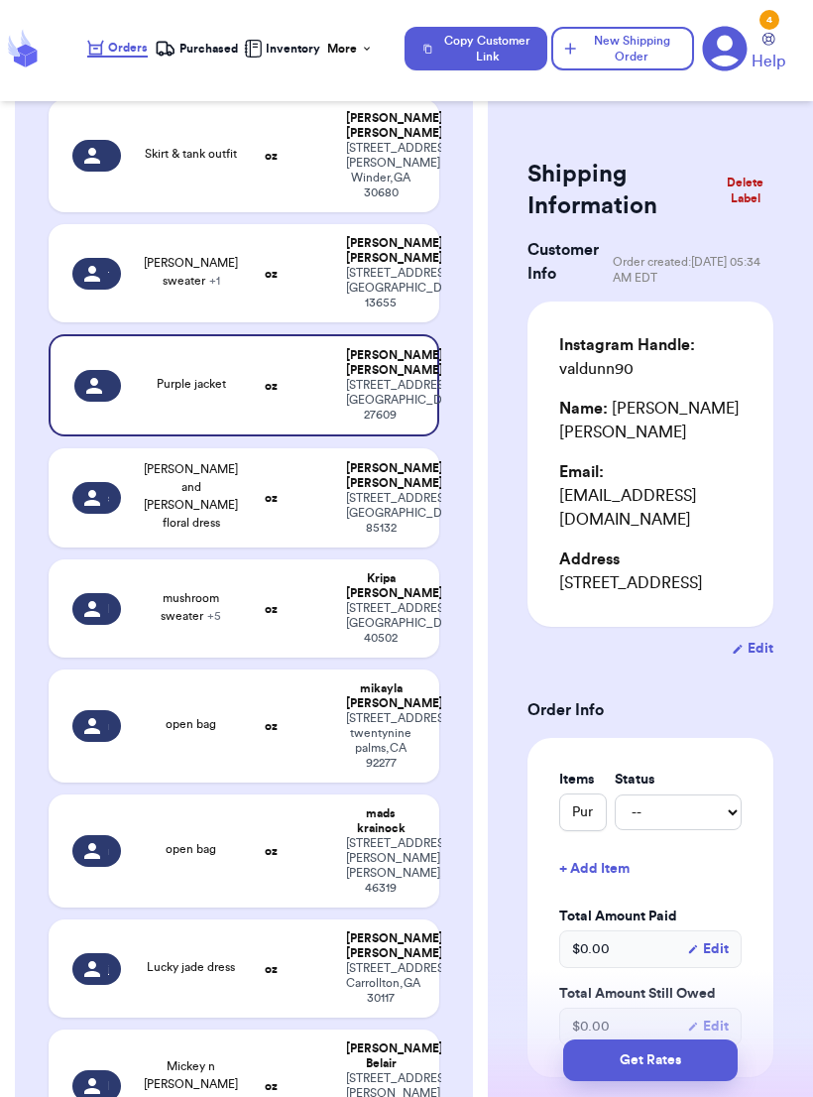
scroll to position [1967, 0]
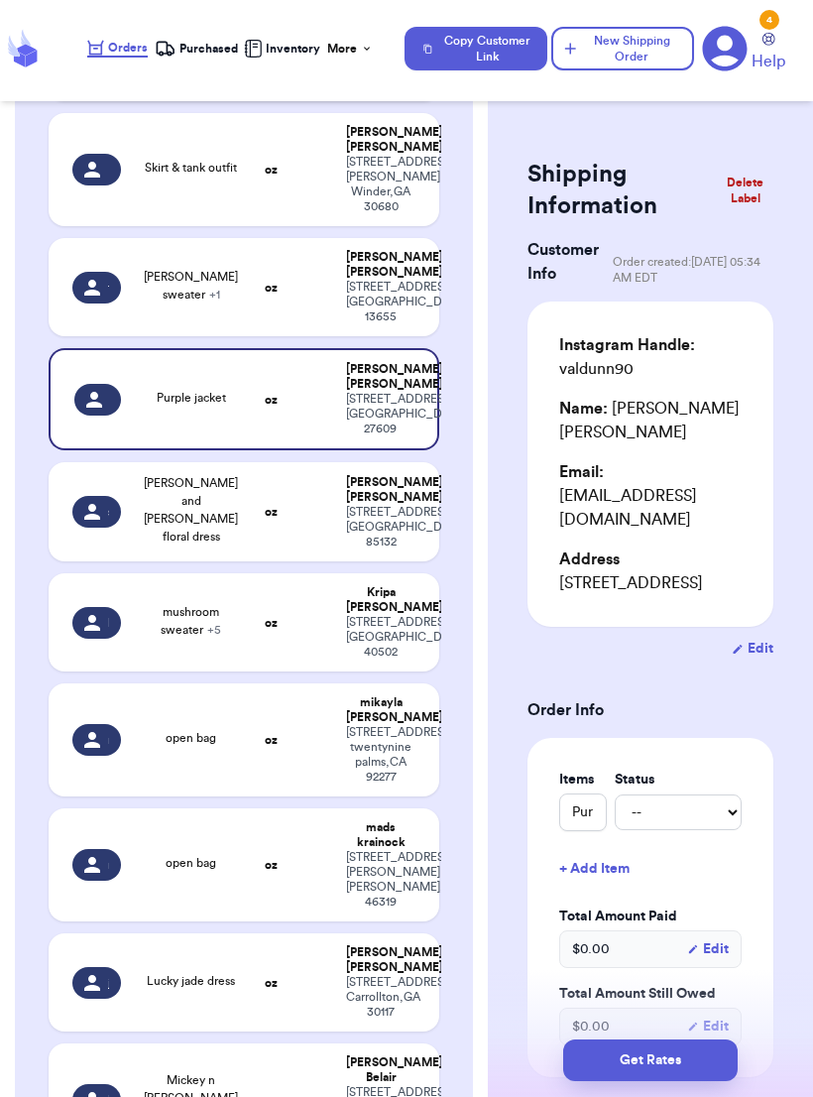
click at [124, 514] on td "shanncarroll2018" at bounding box center [91, 511] width 84 height 99
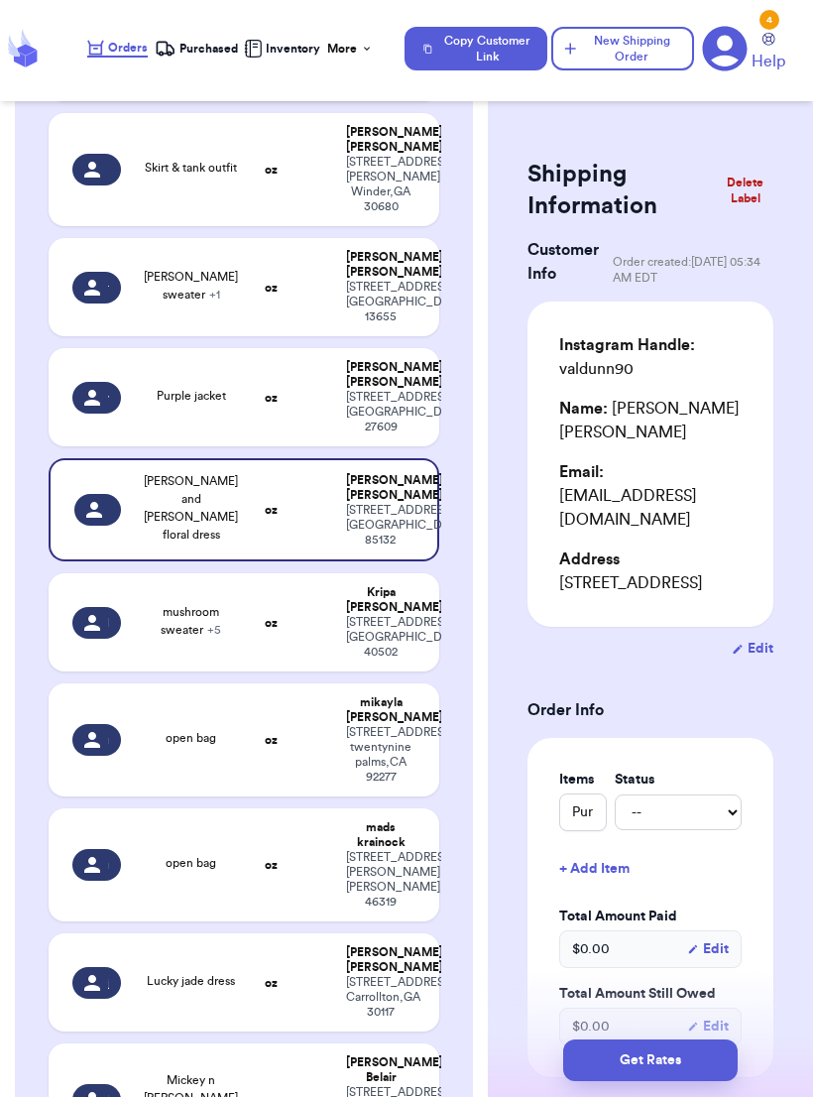
type input "[PERSON_NAME] and [PERSON_NAME] floral dress"
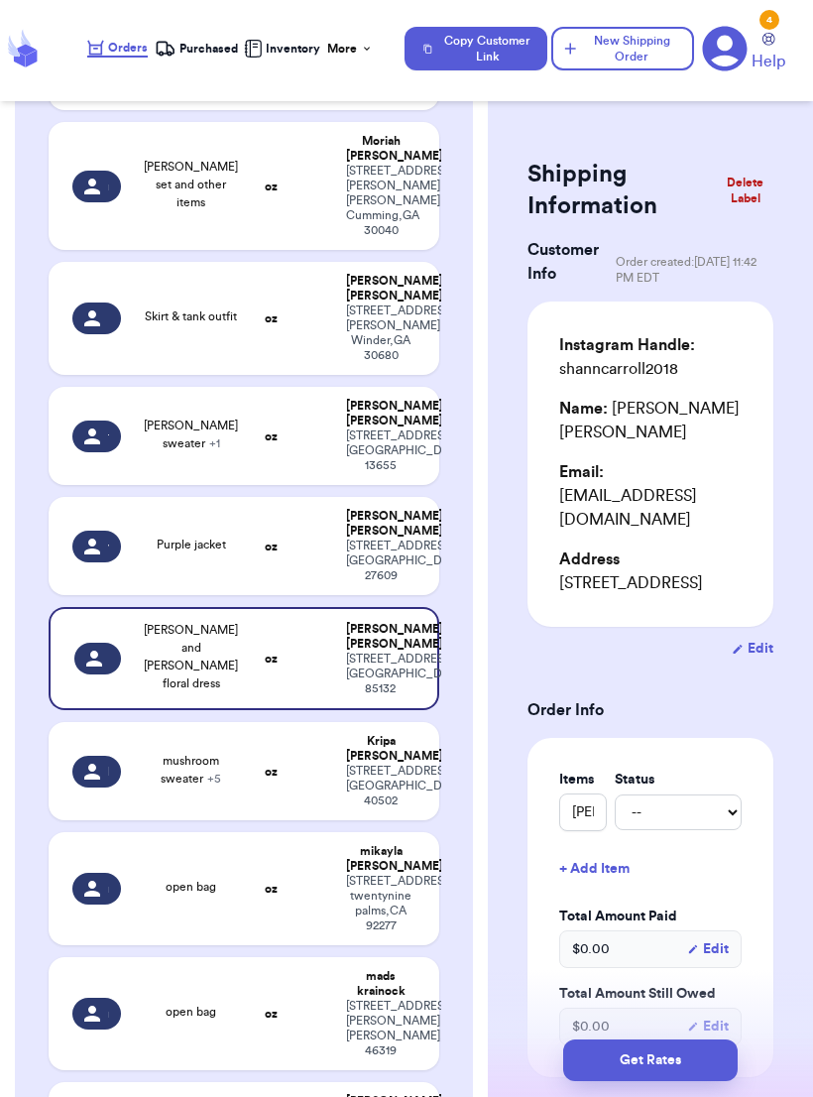
scroll to position [1820, 0]
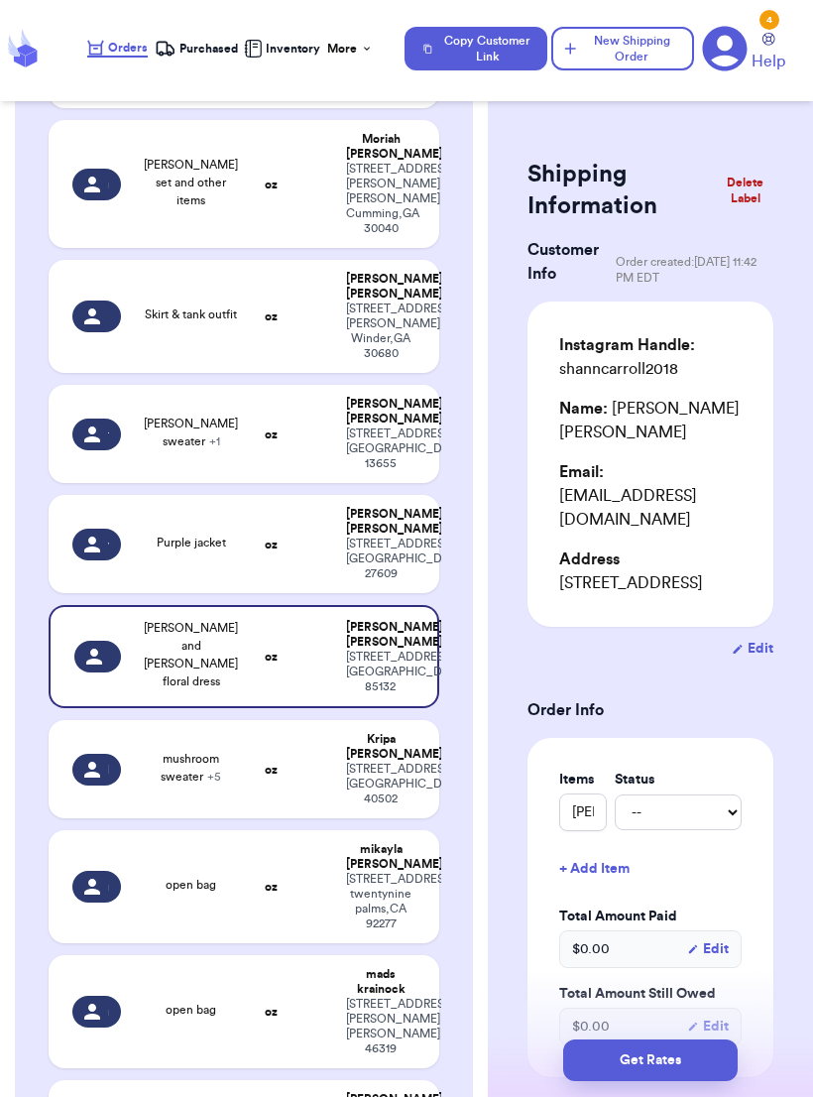
click at [384, 739] on div "239 Preston Ave Lexington , KY 40502" at bounding box center [380, 784] width 69 height 45
type input "mushroom sweater"
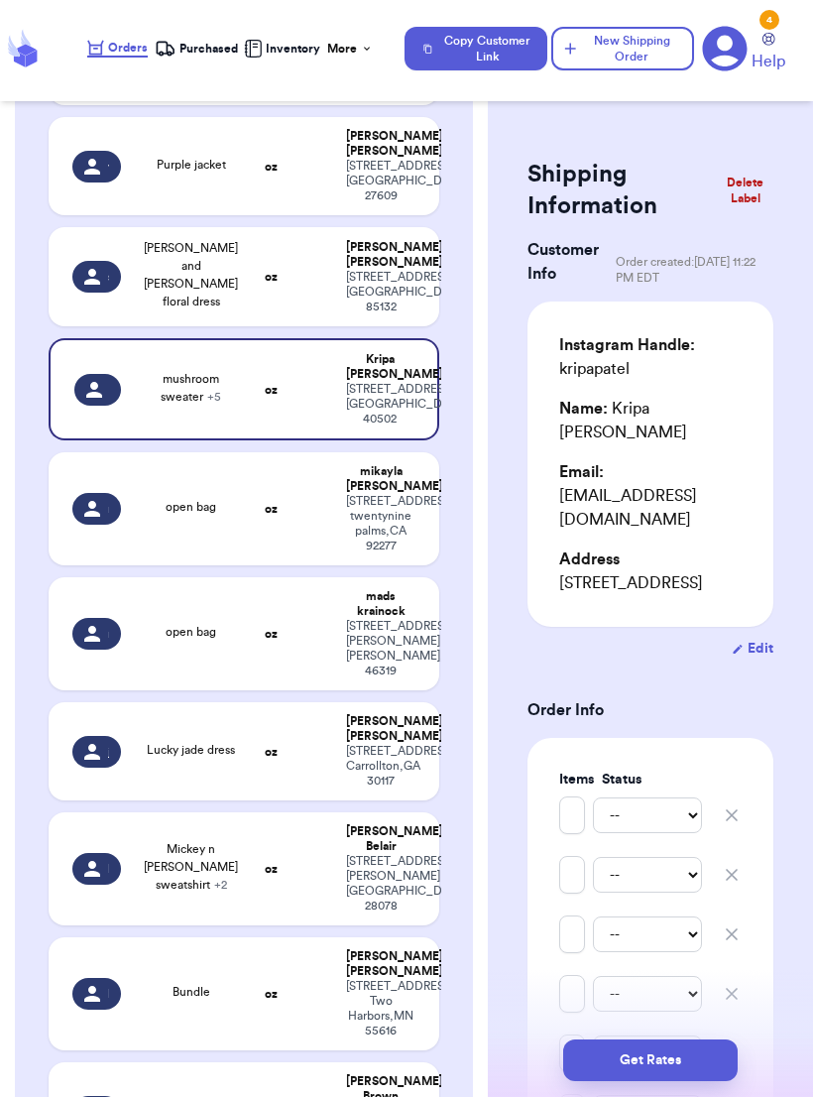
scroll to position [2200, 0]
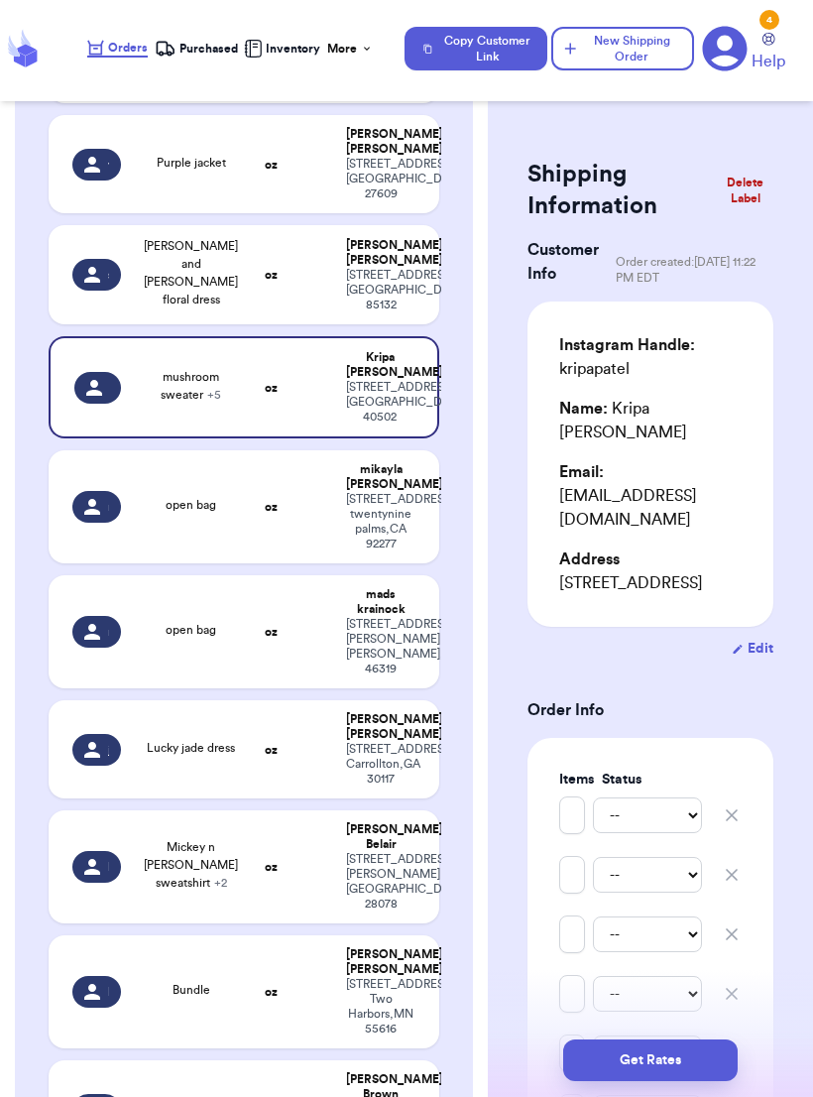
click at [368, 739] on div "110 beaver street Carrollton , GA 30117" at bounding box center [380, 764] width 69 height 45
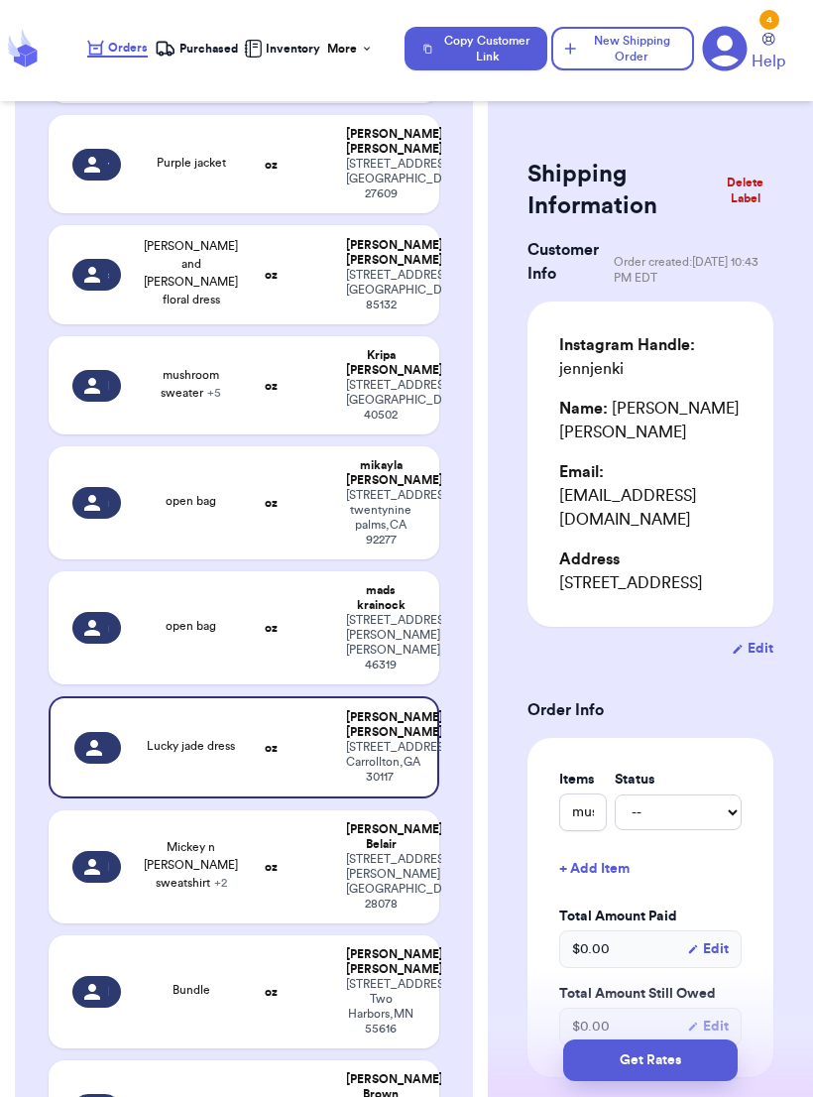
type input "Lucky jade dress"
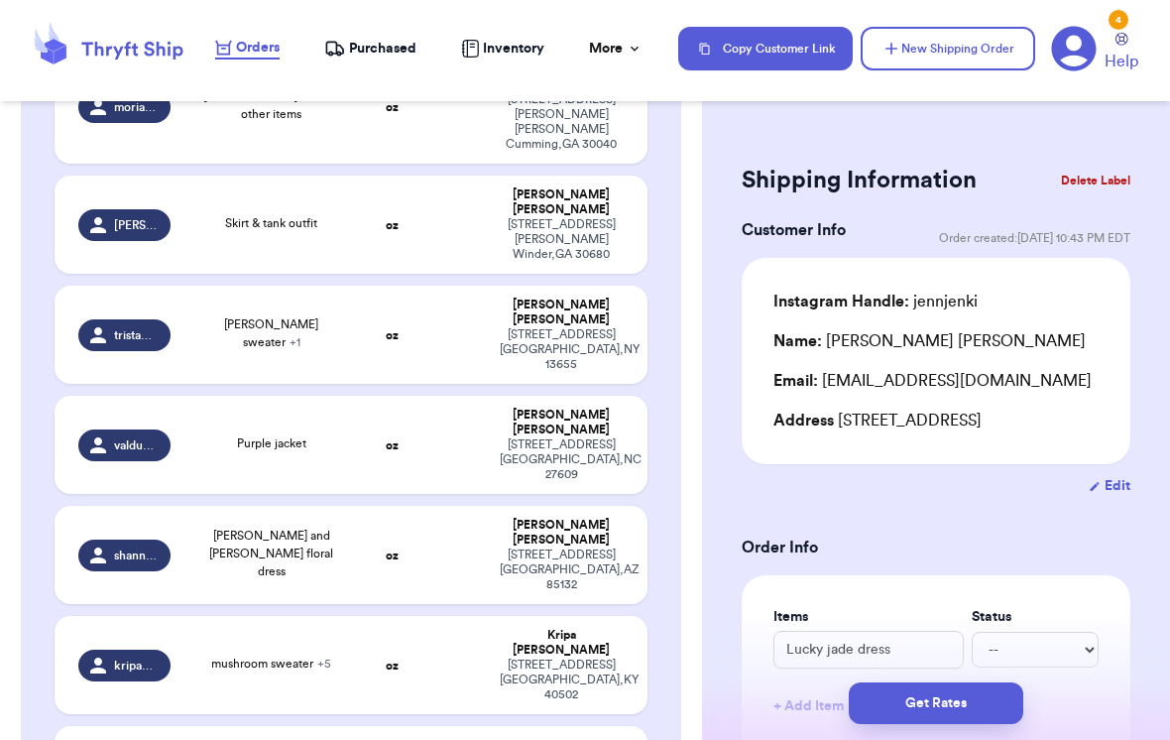
scroll to position [1804, 0]
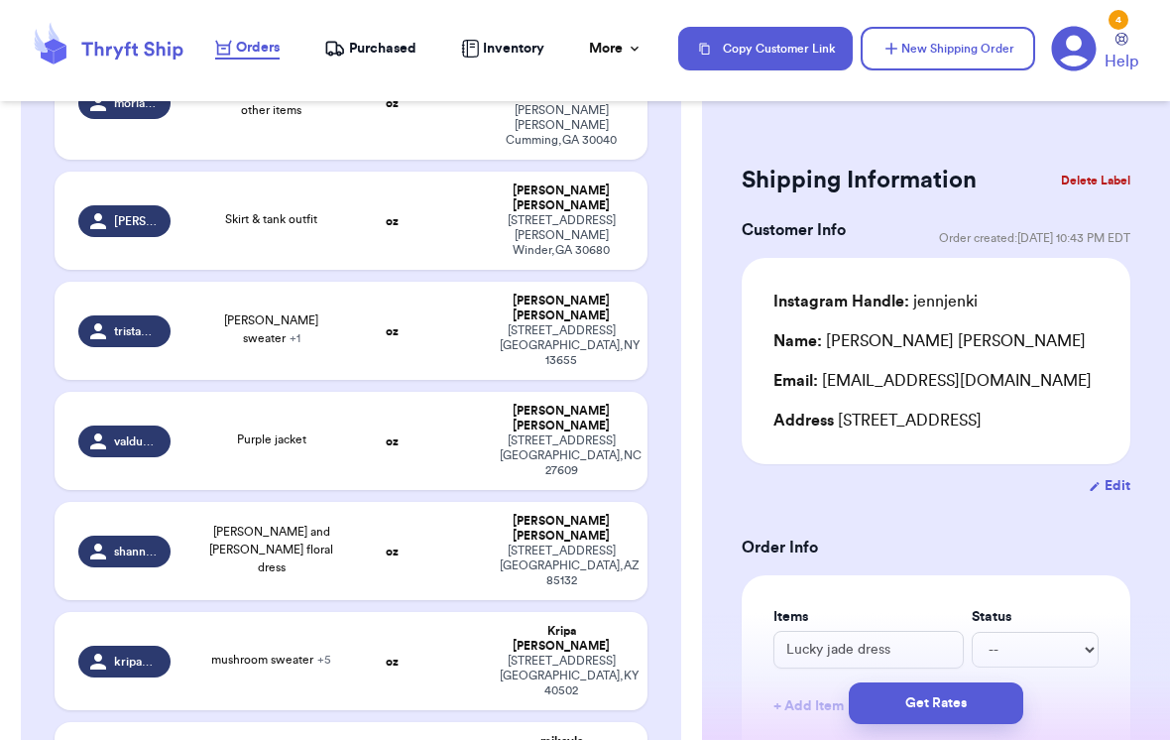
type input "Mickey n [PERSON_NAME] sweatshirt"
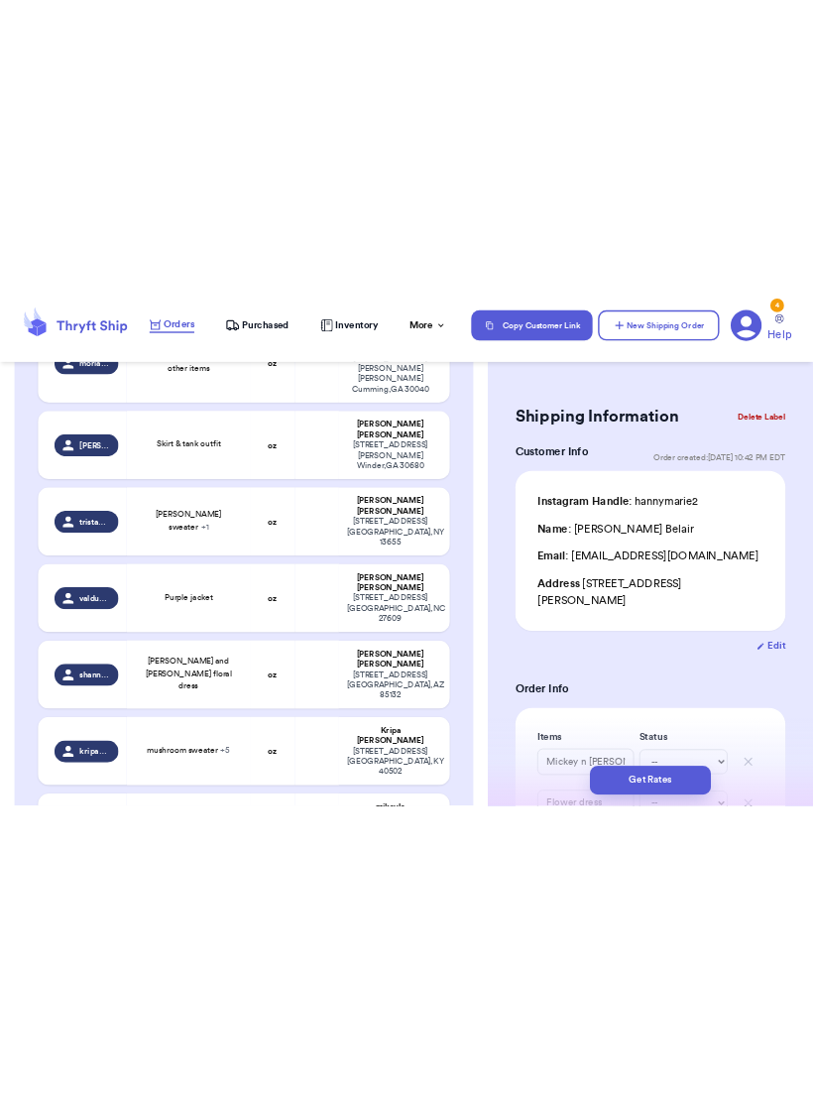
scroll to position [0, 0]
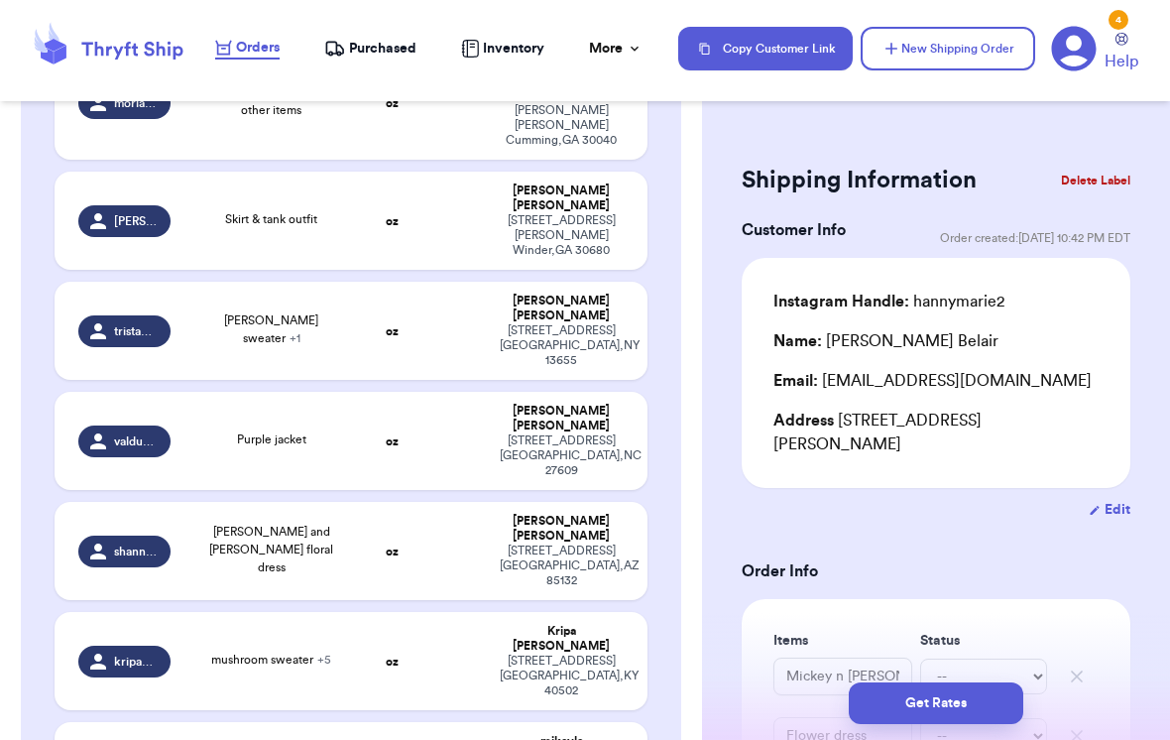
type input "Bundle"
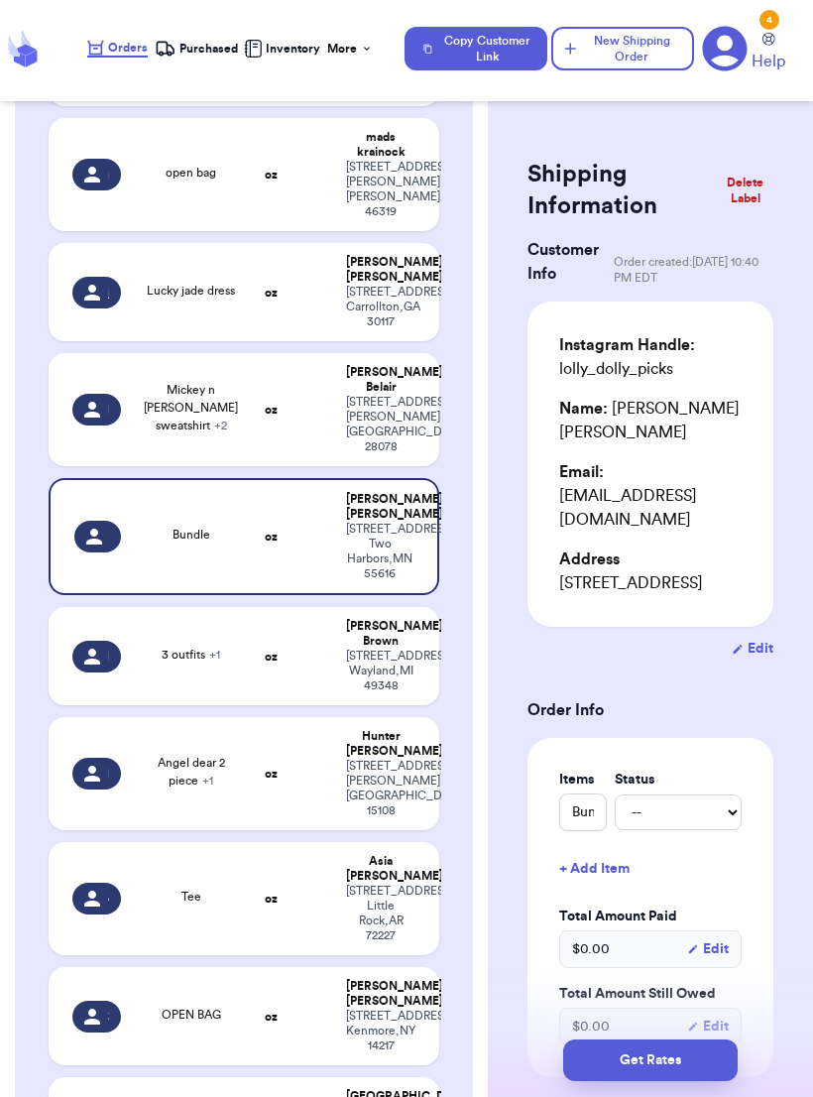
scroll to position [2656, 0]
